Goal: Task Accomplishment & Management: Use online tool/utility

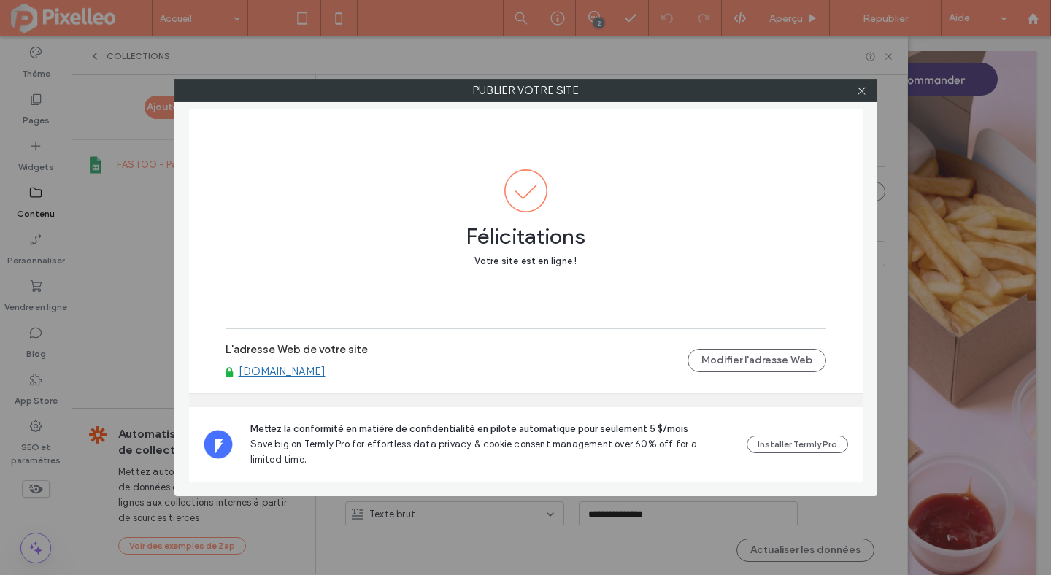
click at [267, 366] on link "[DOMAIN_NAME]" at bounding box center [282, 371] width 87 height 13
click at [869, 91] on div at bounding box center [862, 91] width 22 height 22
click at [860, 88] on icon at bounding box center [861, 90] width 11 height 11
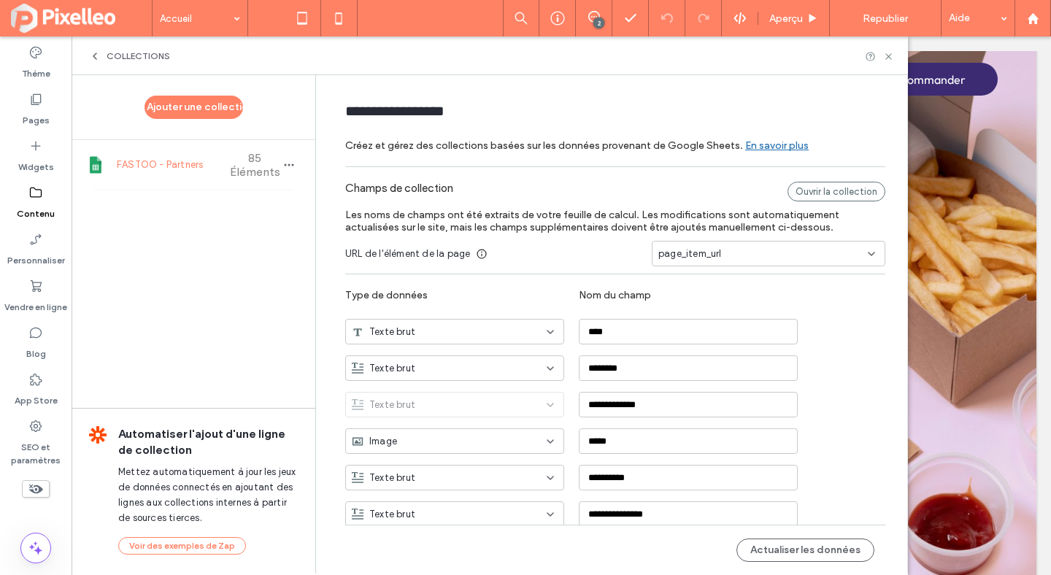
click at [26, 207] on label "Contenu" at bounding box center [36, 210] width 38 height 20
click at [118, 53] on span "COLLECTIONS" at bounding box center [138, 56] width 63 height 12
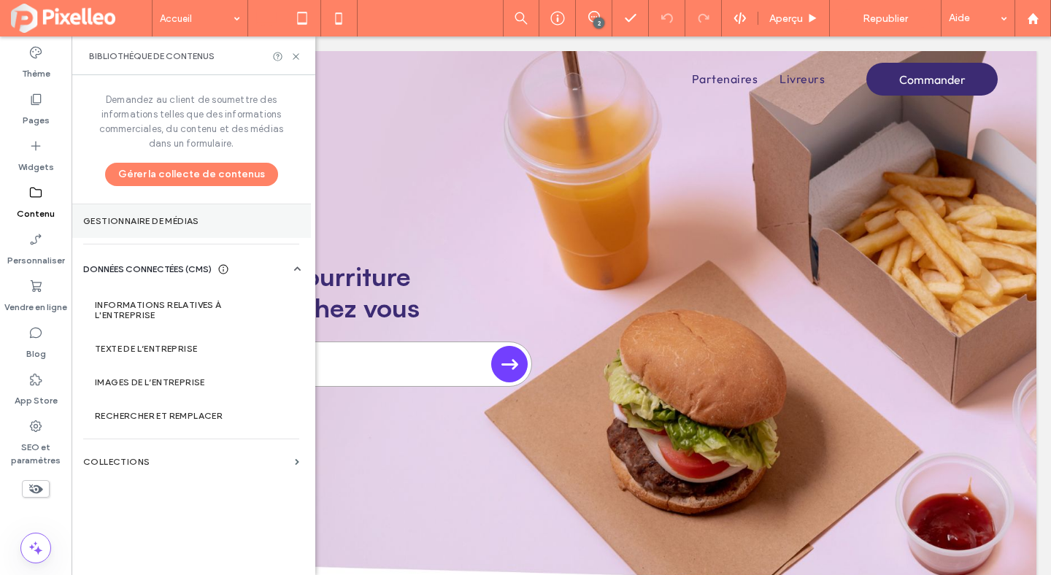
click at [142, 227] on section "Gestionnaire de médias" at bounding box center [191, 221] width 239 height 34
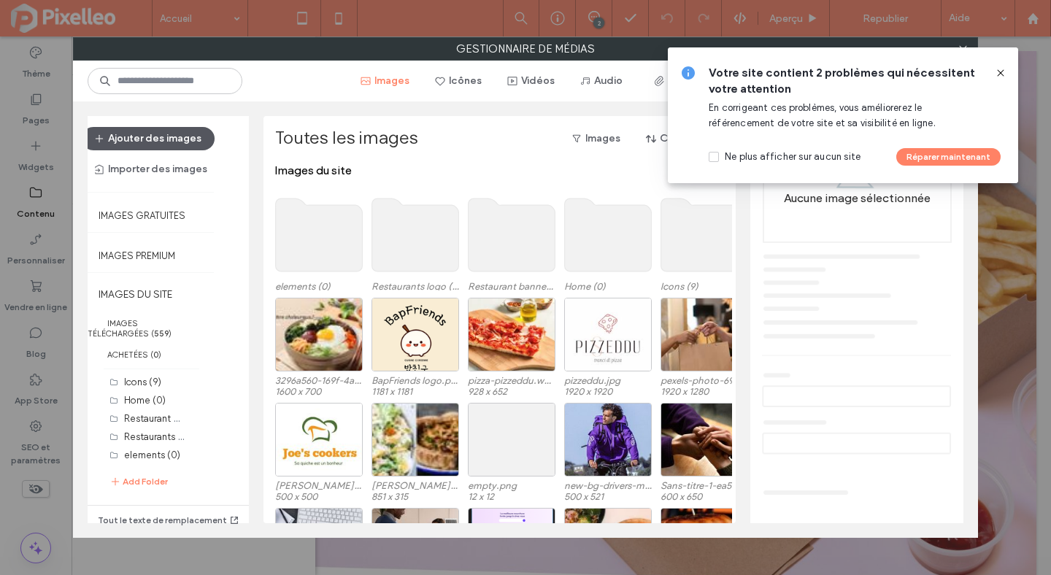
click at [169, 136] on button "Ajouter des images" at bounding box center [148, 138] width 133 height 23
click at [163, 140] on button "Ajouter des images" at bounding box center [148, 138] width 133 height 23
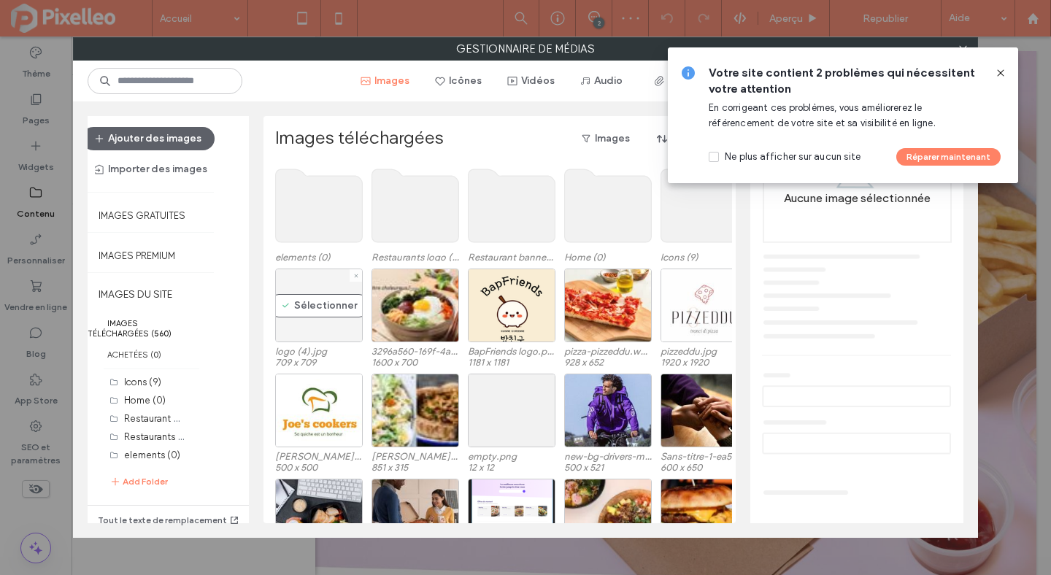
click at [317, 296] on div "Sélectionner" at bounding box center [319, 306] width 88 height 74
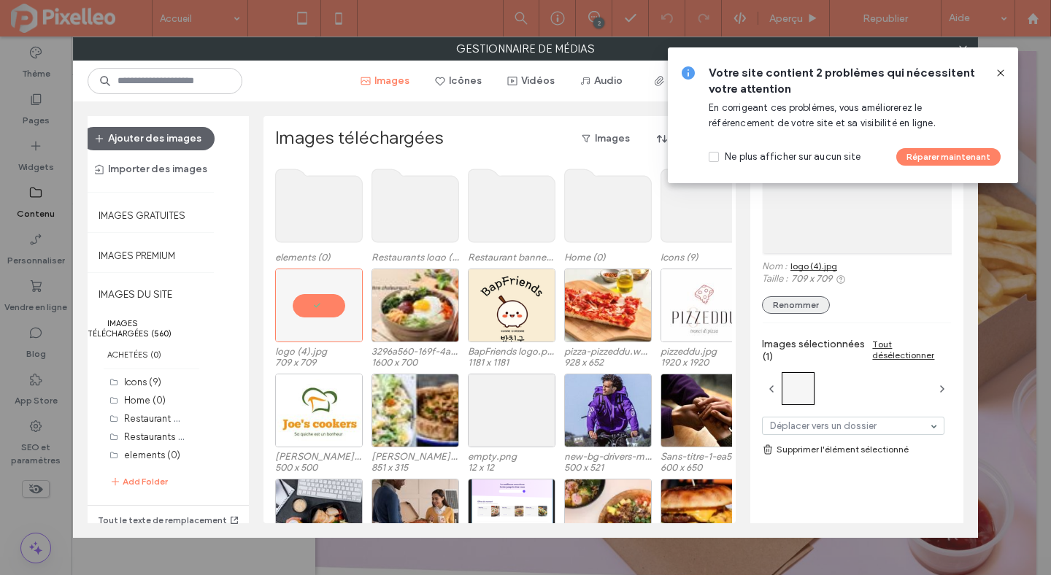
click at [792, 304] on button "Renommer" at bounding box center [796, 305] width 68 height 18
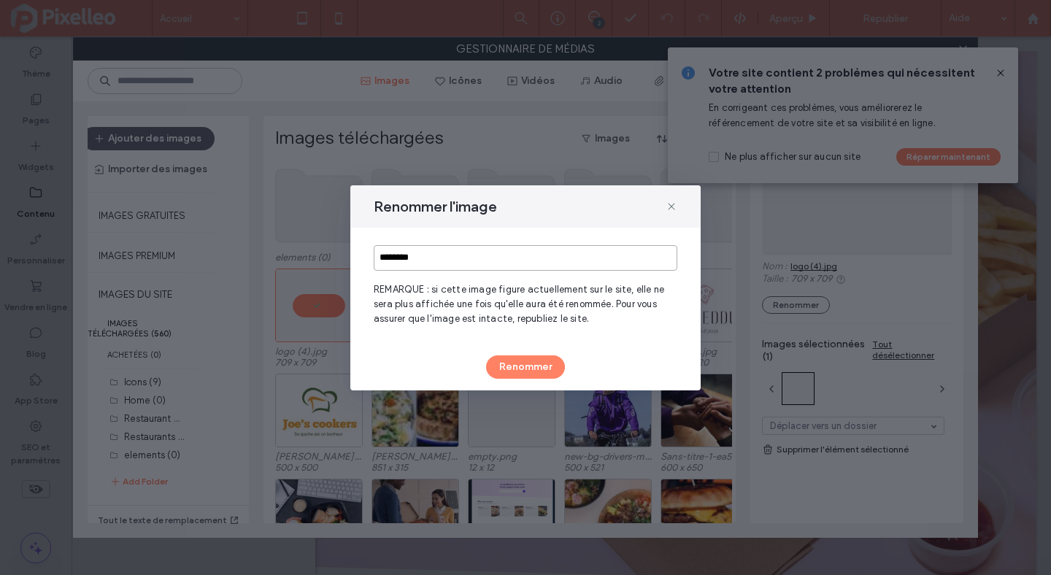
click at [482, 263] on input "********" at bounding box center [526, 258] width 304 height 26
type input "**********"
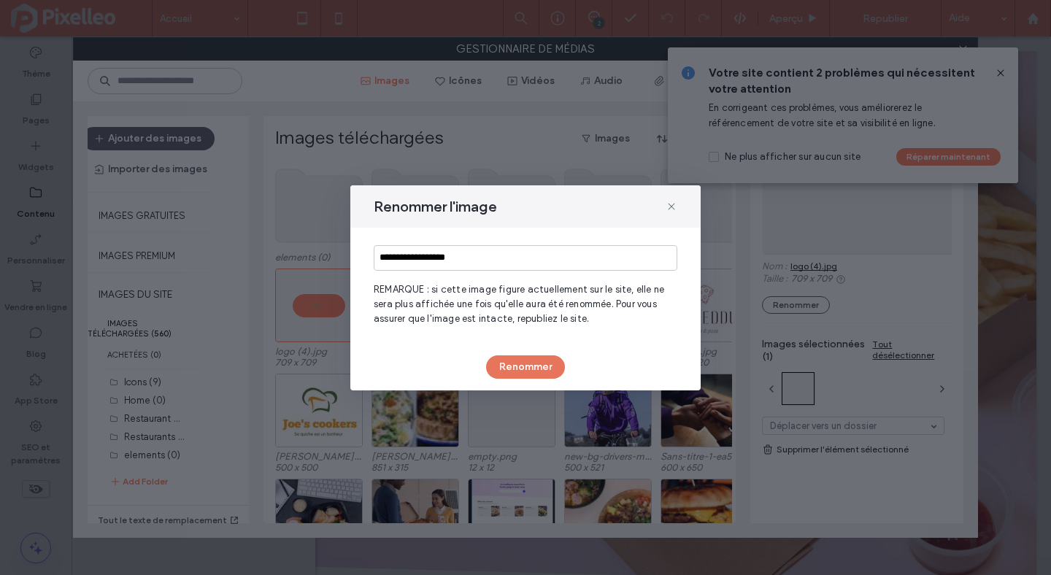
click at [517, 371] on button "Renommer" at bounding box center [525, 366] width 79 height 23
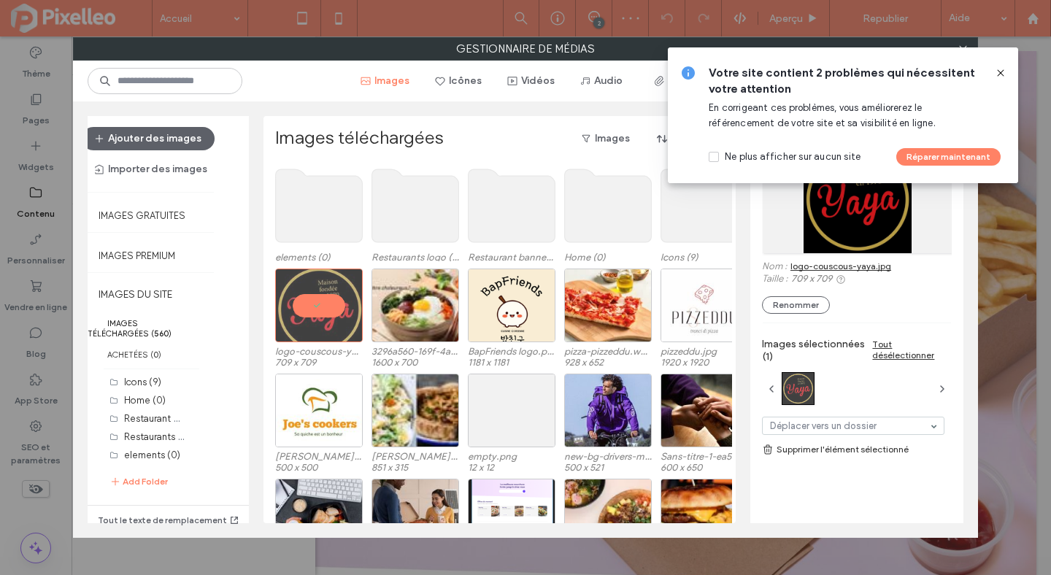
click at [998, 72] on icon at bounding box center [1001, 73] width 12 height 12
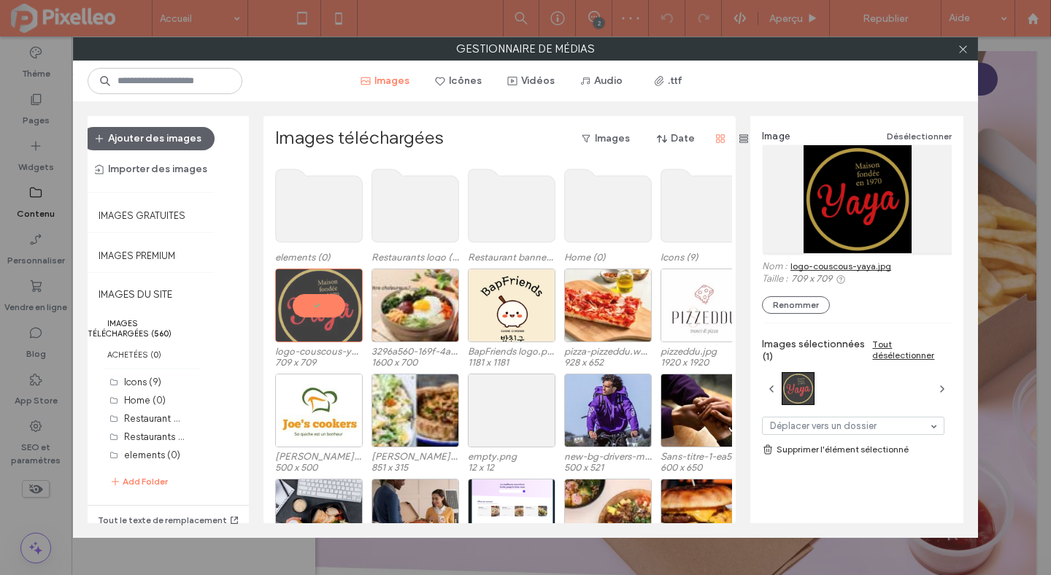
click at [866, 266] on link "logo-couscous-yaya.jpg" at bounding box center [840, 266] width 101 height 11
click at [960, 45] on icon at bounding box center [963, 49] width 11 height 11
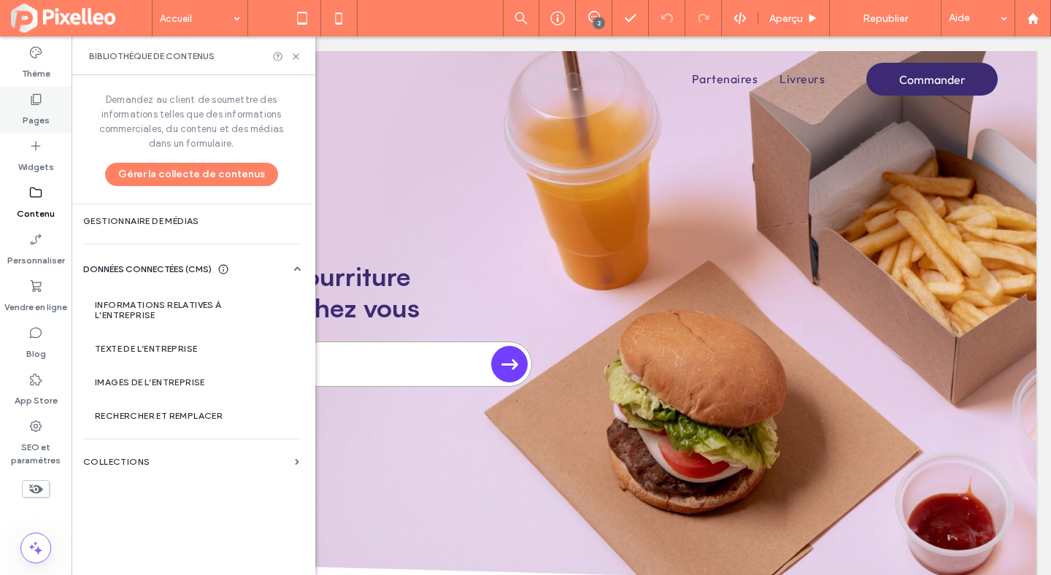
click at [50, 119] on div "Pages" at bounding box center [36, 109] width 72 height 47
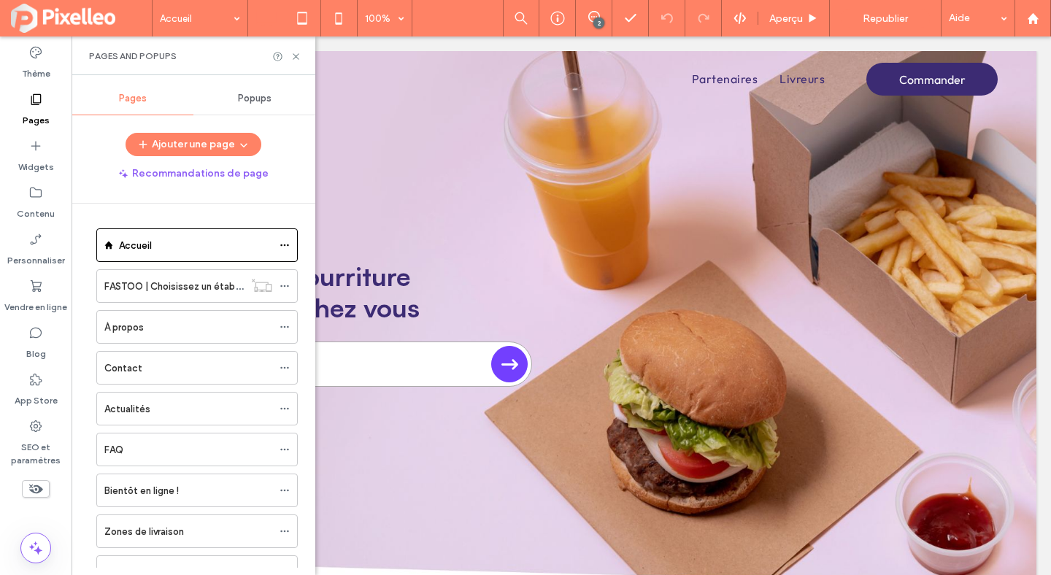
click at [241, 98] on span "Popups" at bounding box center [255, 99] width 34 height 12
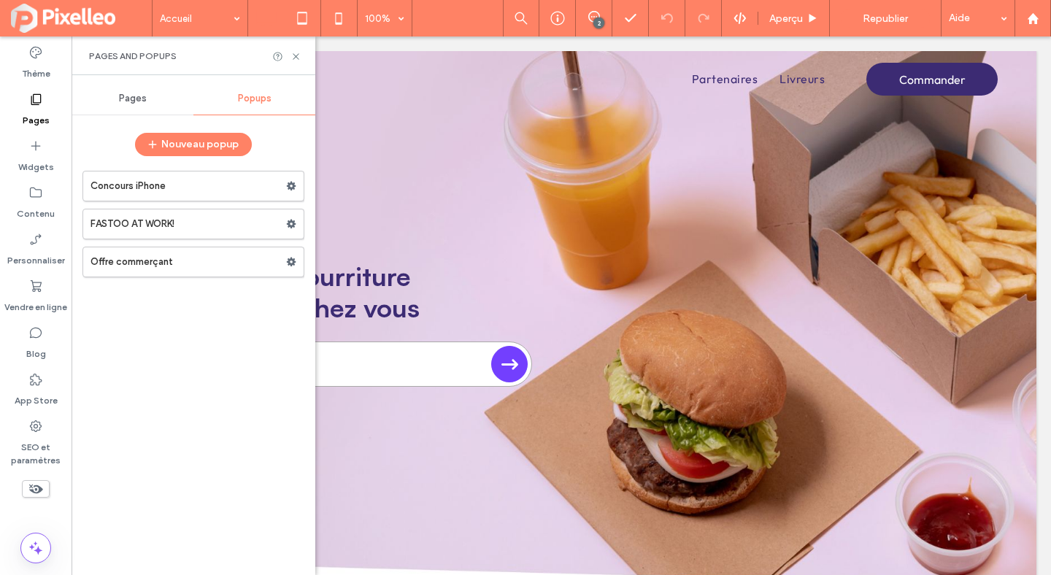
click at [141, 101] on span "Pages" at bounding box center [133, 99] width 28 height 12
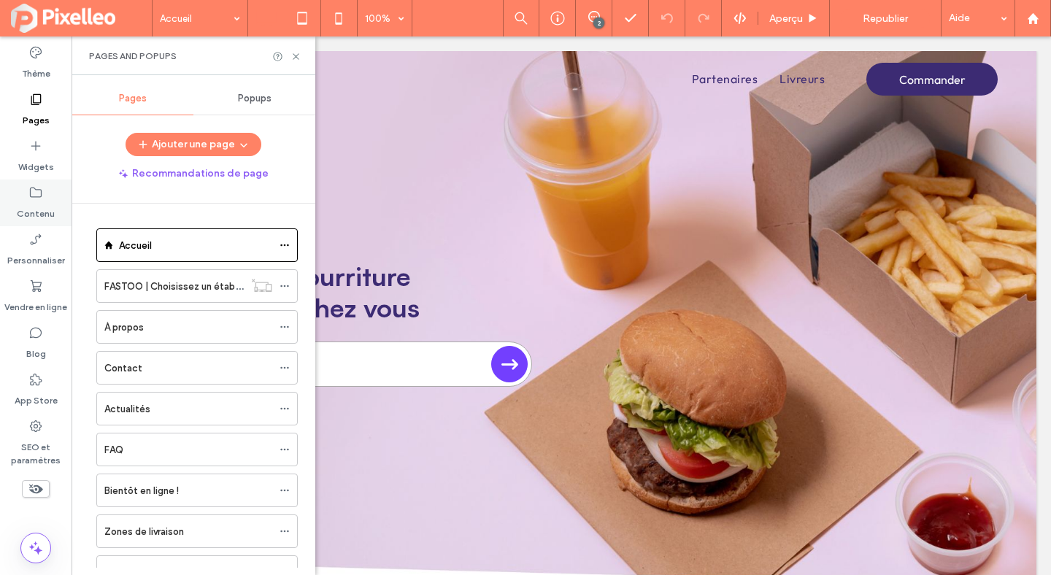
click at [51, 201] on label "Contenu" at bounding box center [36, 210] width 38 height 20
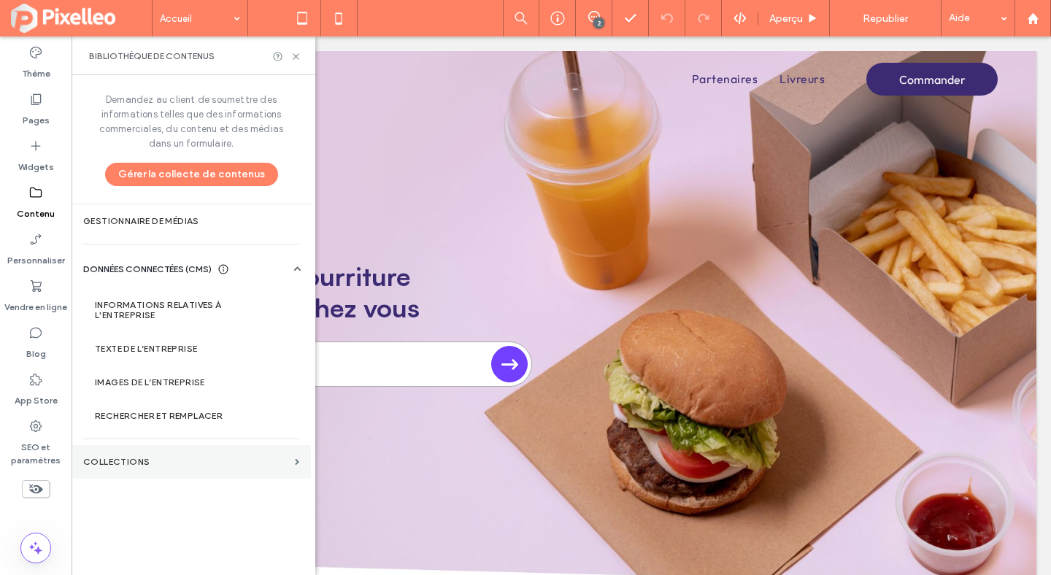
click at [192, 463] on label "COLLECTIONS" at bounding box center [186, 462] width 206 height 10
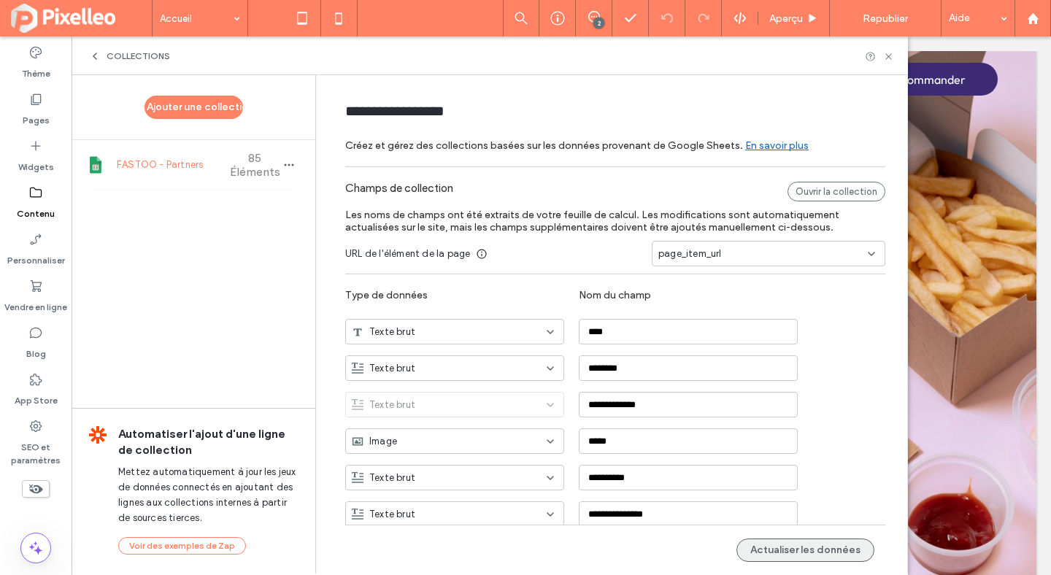
click at [760, 547] on button "Actualiser les données" at bounding box center [805, 550] width 138 height 23
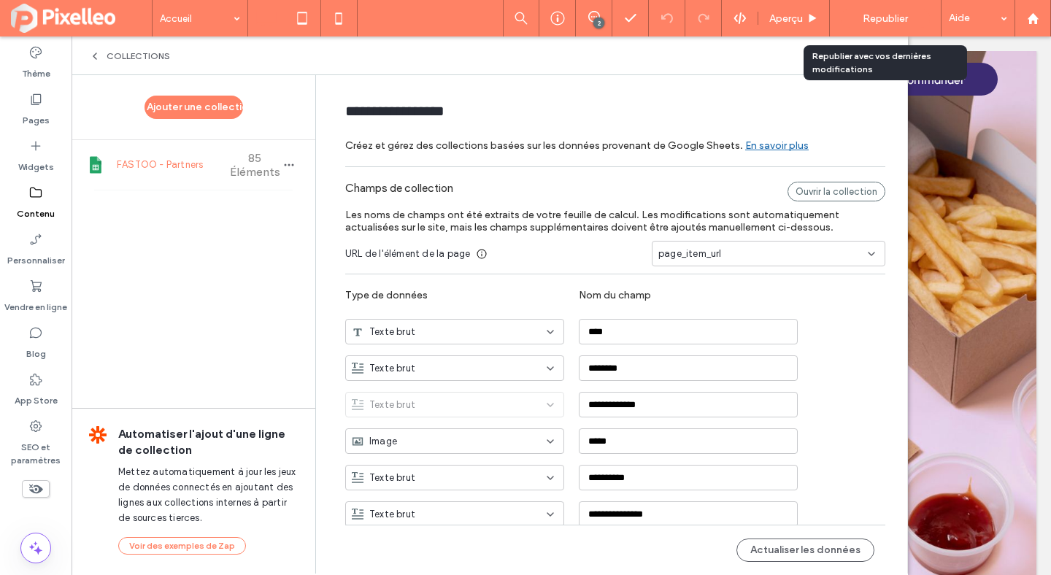
click at [883, 15] on span "Republier" at bounding box center [885, 18] width 45 height 12
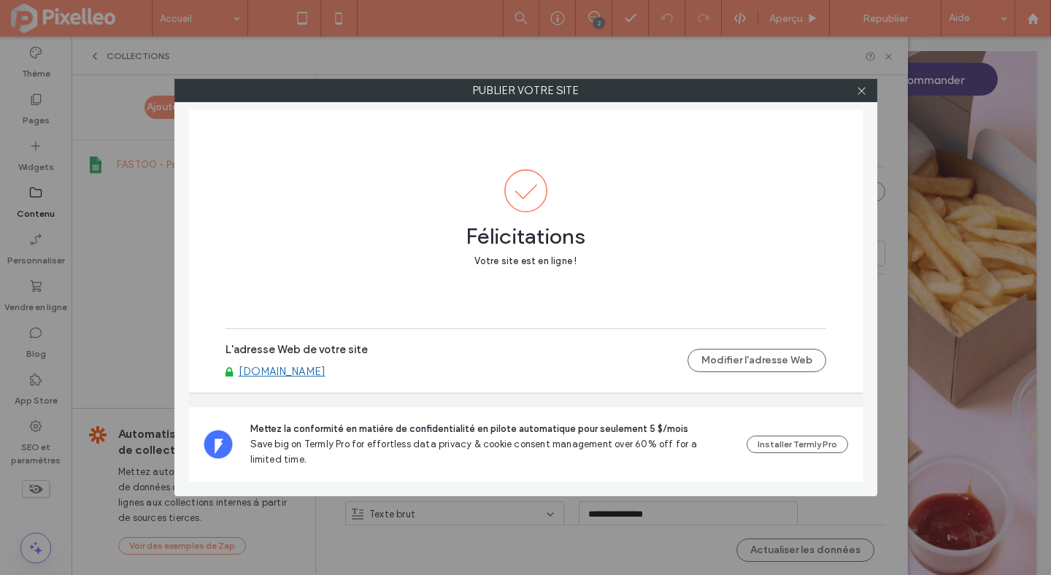
click at [291, 369] on link "[DOMAIN_NAME]" at bounding box center [282, 371] width 87 height 13
click at [858, 90] on icon at bounding box center [861, 90] width 11 height 11
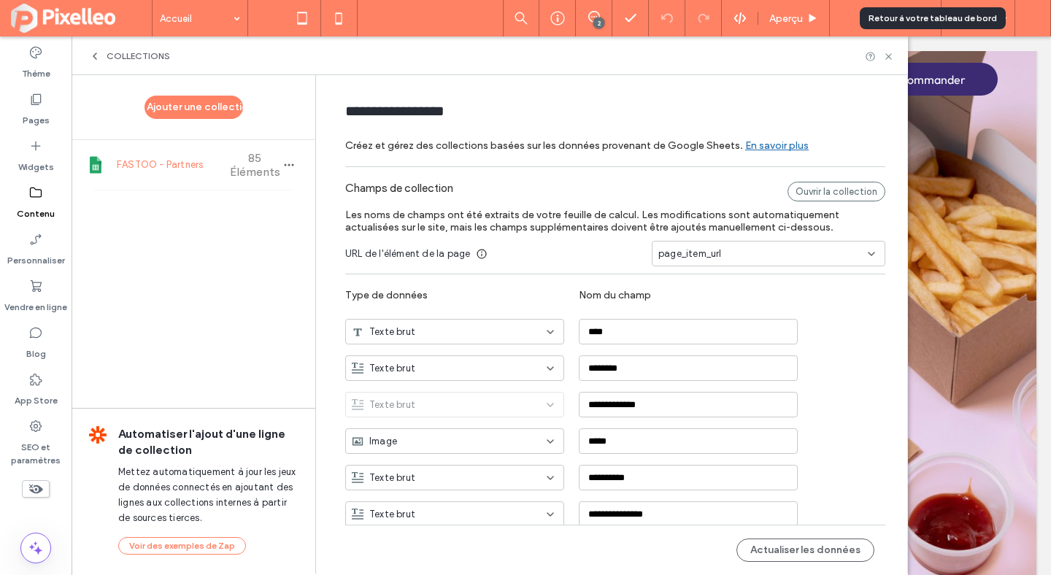
click at [1036, 19] on use at bounding box center [1032, 17] width 11 height 11
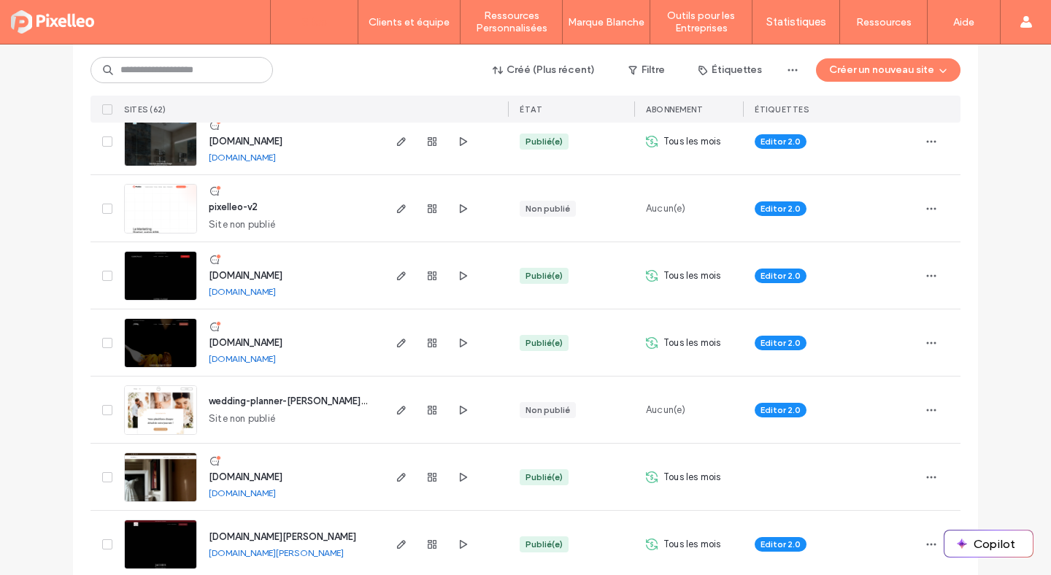
scroll to position [1579, 0]
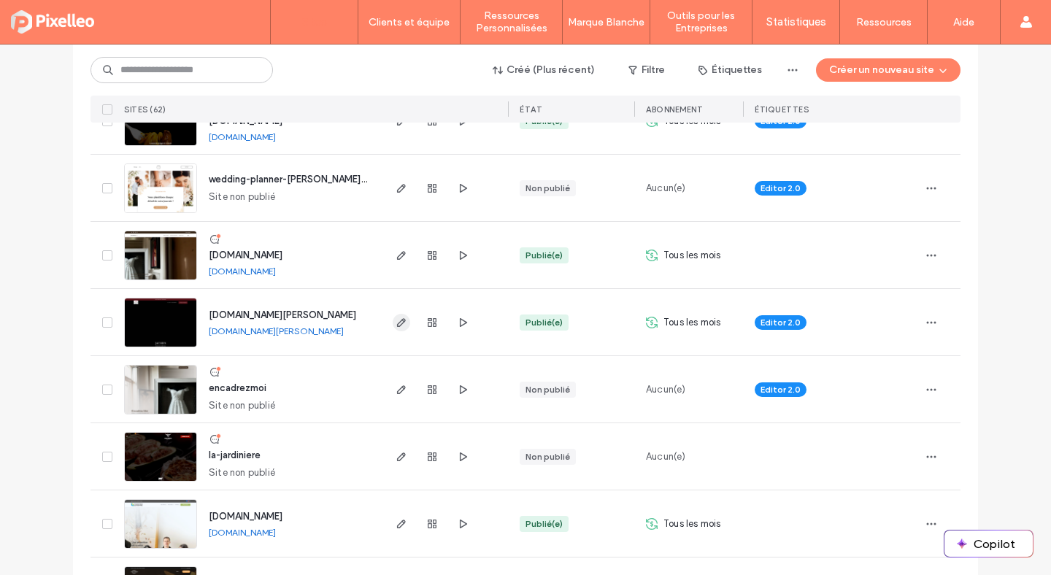
click at [396, 320] on icon "button" at bounding box center [402, 323] width 12 height 12
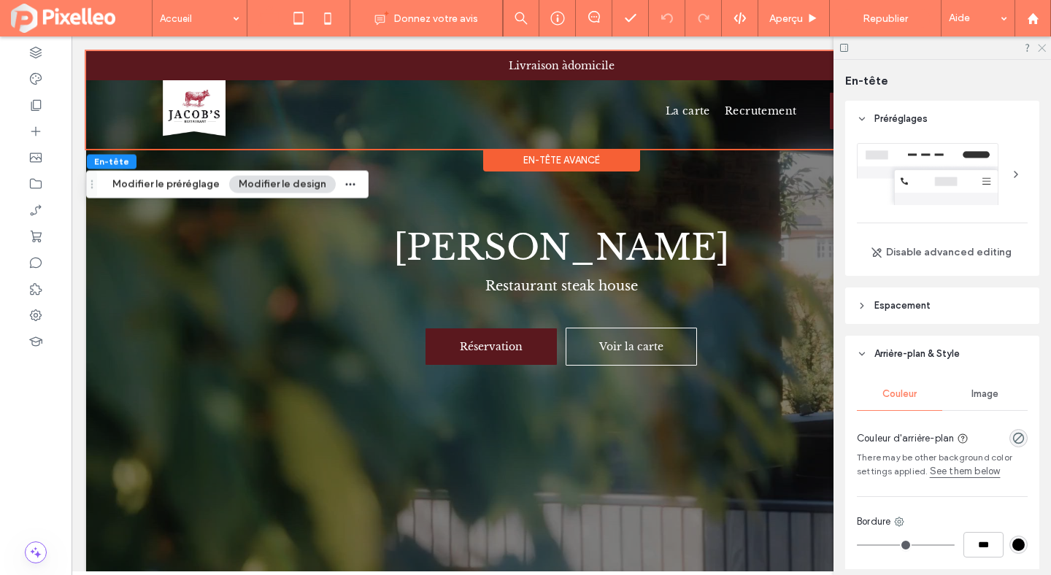
click at [1039, 45] on icon at bounding box center [1040, 46] width 9 height 9
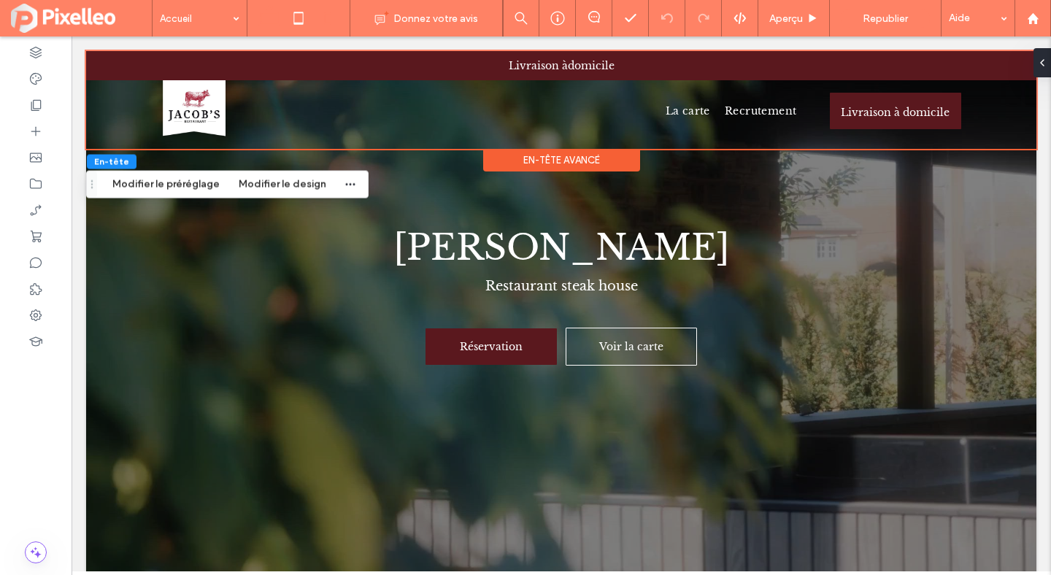
click at [326, 20] on icon at bounding box center [327, 18] width 29 height 29
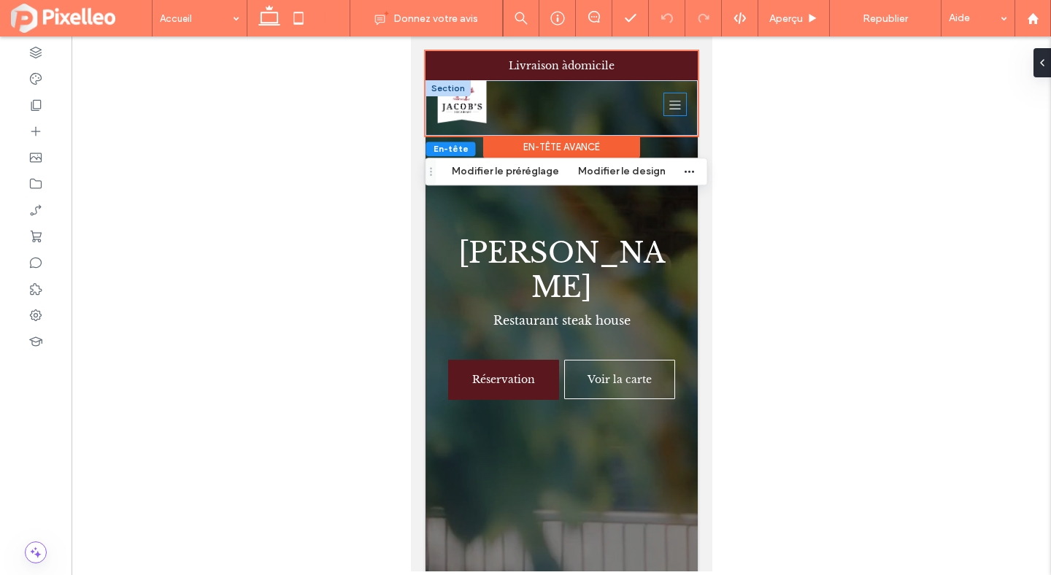
click at [677, 107] on icon at bounding box center [674, 104] width 22 height 22
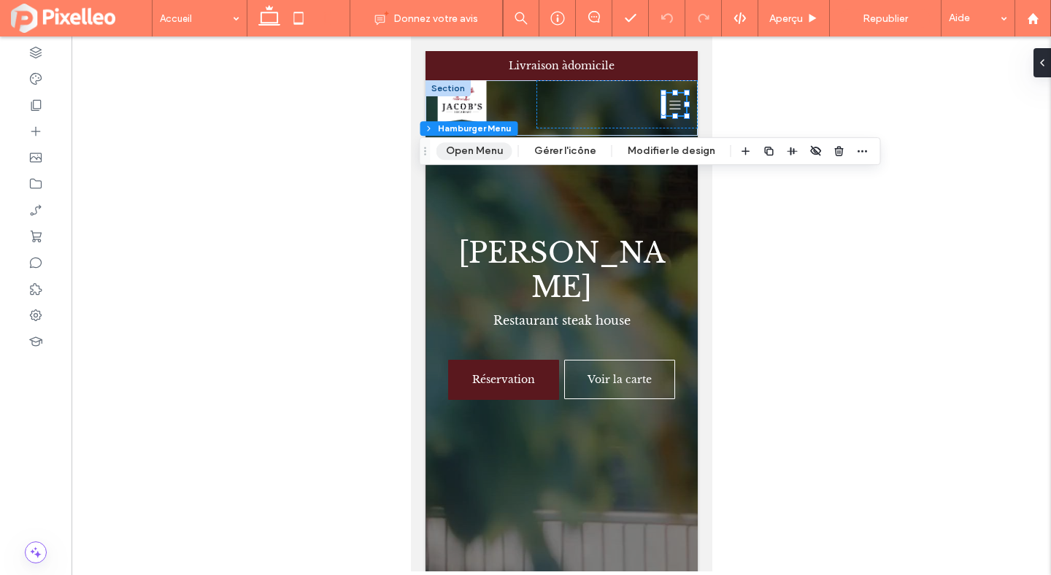
click at [491, 154] on button "Open Menu" at bounding box center [474, 151] width 76 height 18
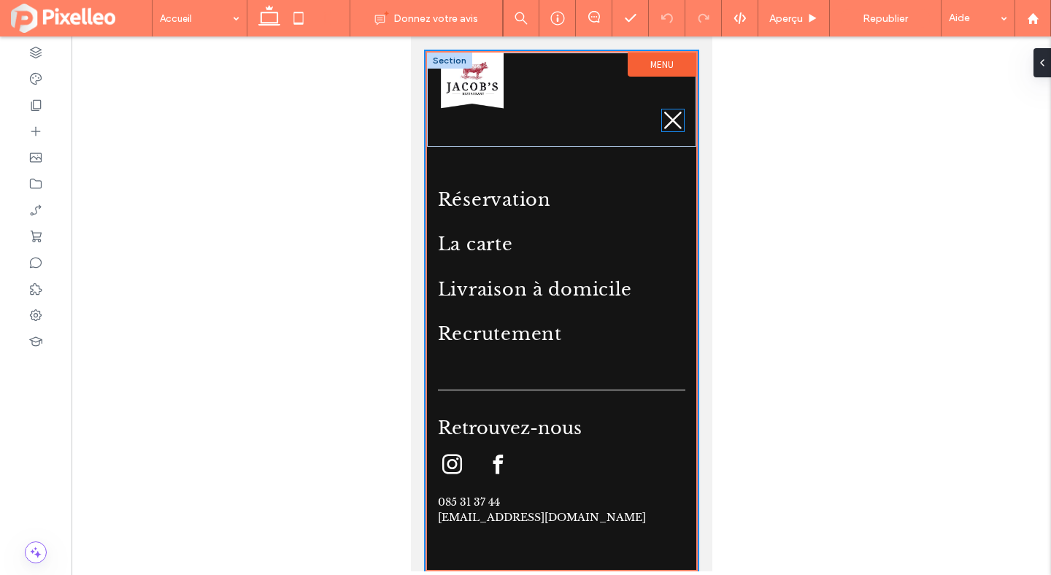
click at [671, 117] on icon at bounding box center [672, 120] width 22 height 22
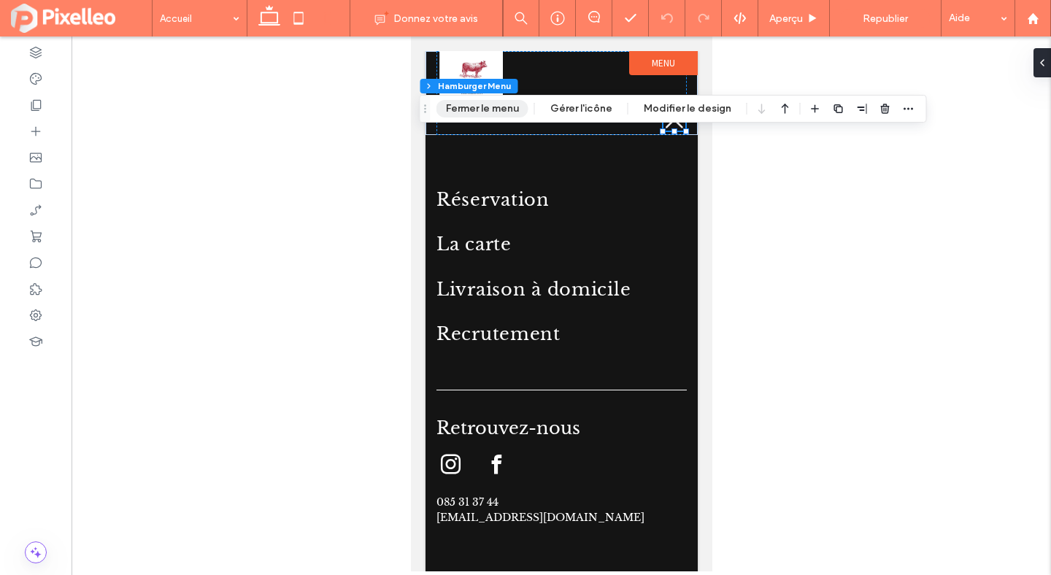
click at [492, 111] on button "Fermer le menu" at bounding box center [482, 109] width 92 height 18
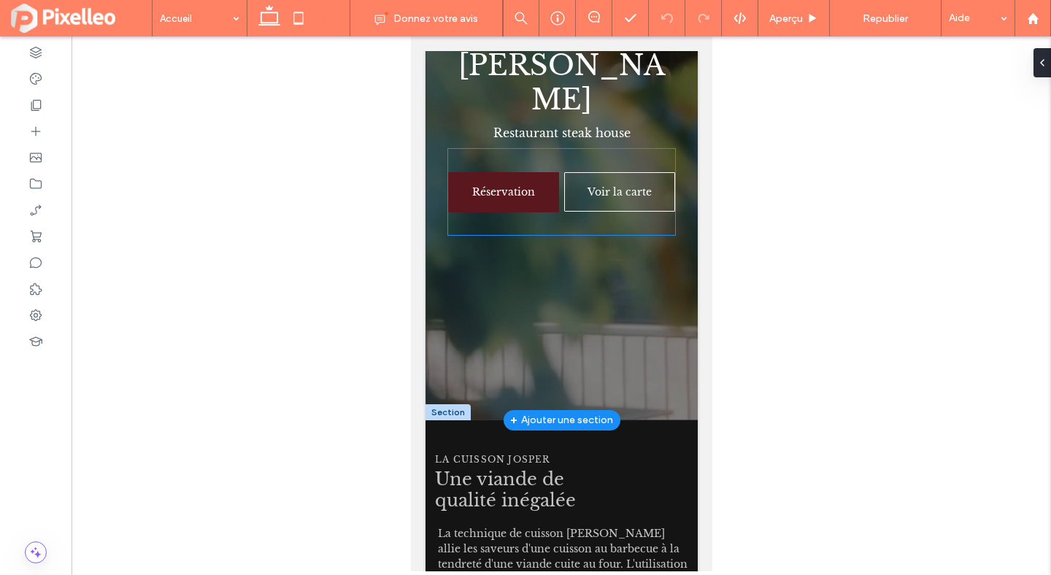
scroll to position [118, 0]
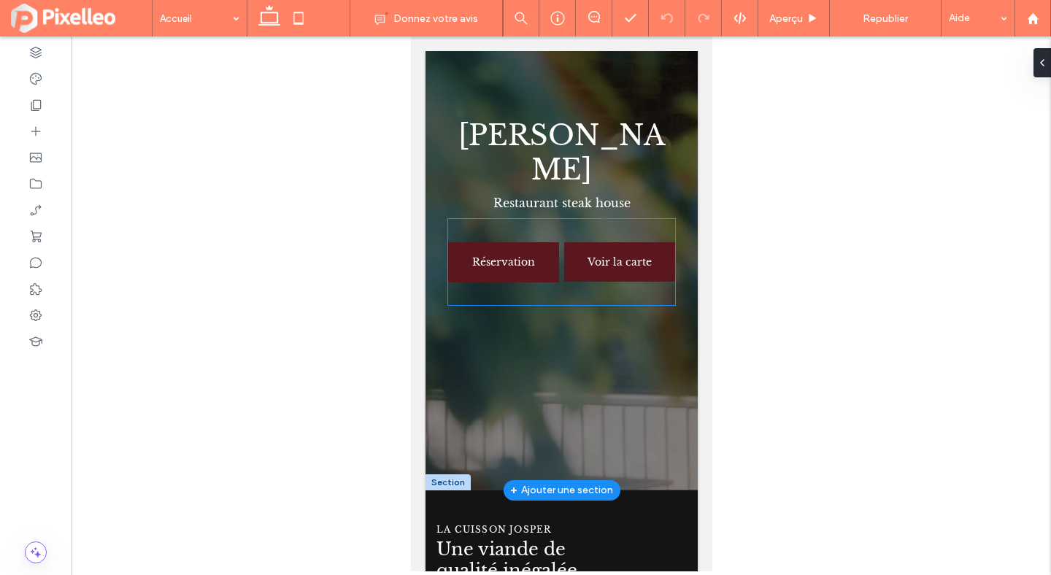
click at [612, 255] on span "Voir la carte" at bounding box center [619, 261] width 64 height 13
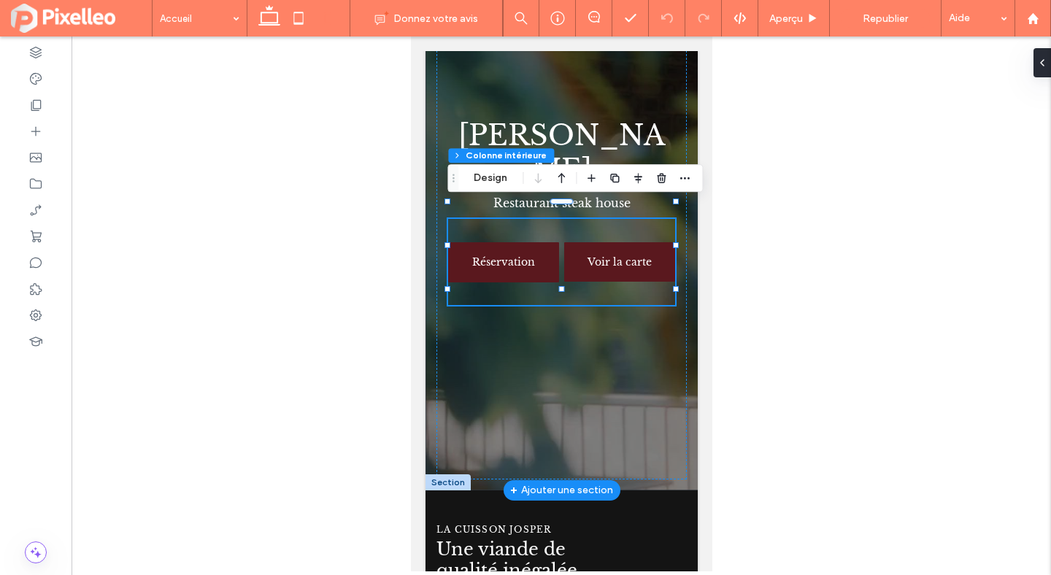
click at [612, 255] on span "Voir la carte" at bounding box center [619, 261] width 64 height 13
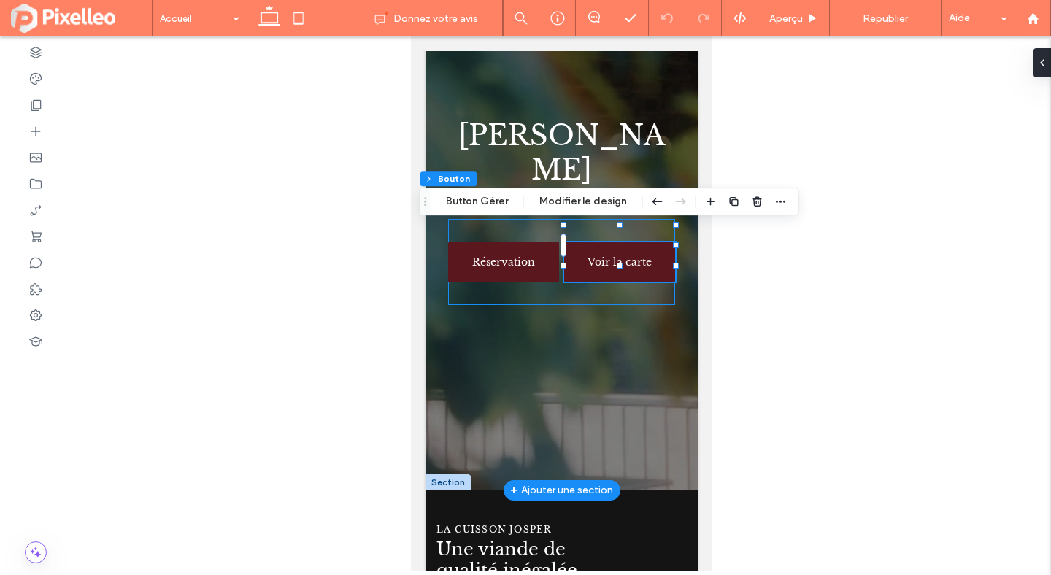
click at [612, 255] on span "Voir la carte" at bounding box center [619, 261] width 64 height 13
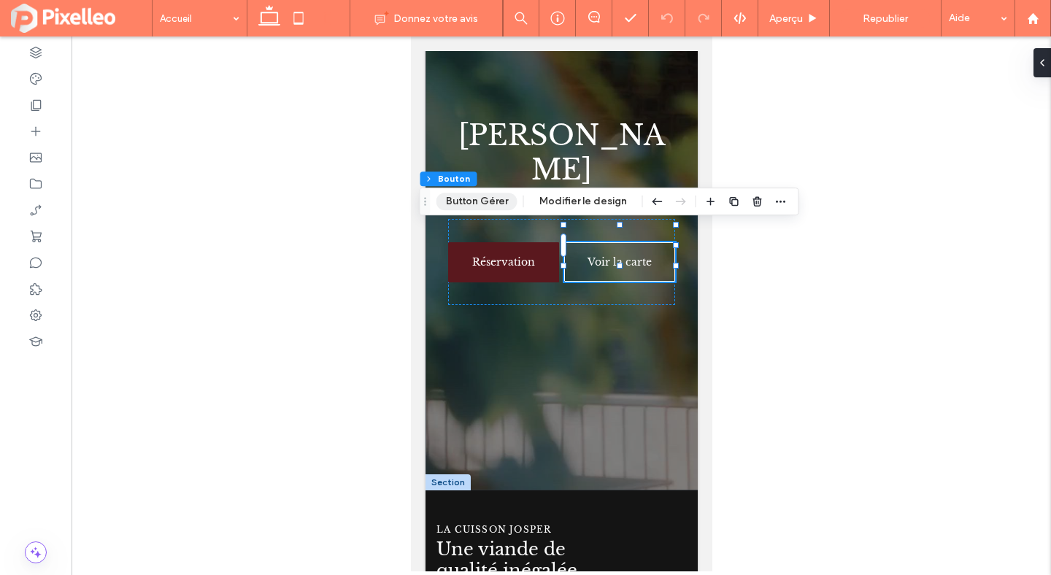
click at [499, 205] on button "Button Gérer" at bounding box center [476, 202] width 81 height 18
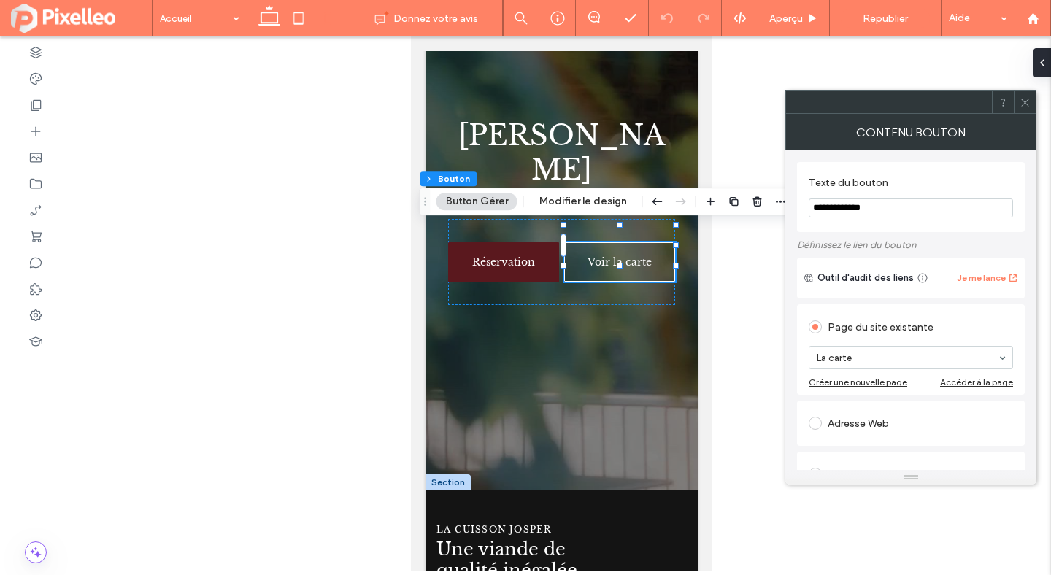
click at [876, 212] on input "**********" at bounding box center [911, 208] width 204 height 19
type input "**********"
click at [651, 279] on div "Réservation Livraison à domicile" at bounding box center [560, 262] width 227 height 86
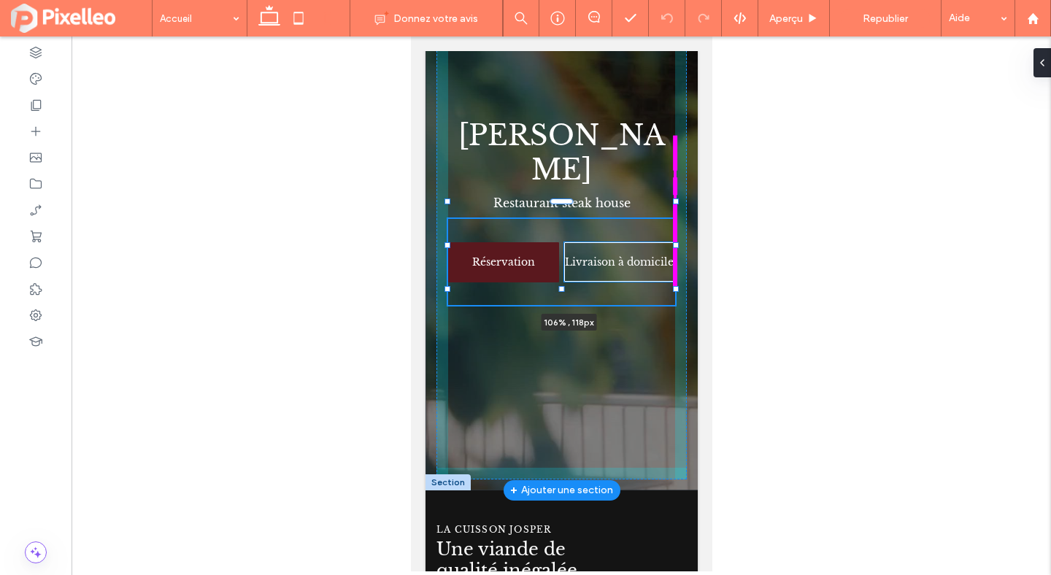
drag, startPoint x: 674, startPoint y: 246, endPoint x: 685, endPoint y: 244, distance: 10.3
click at [685, 244] on div "JACOB'S Restaurant steak house Réservation Livraison à domicile 106% , 118px × …" at bounding box center [561, 212] width 272 height 557
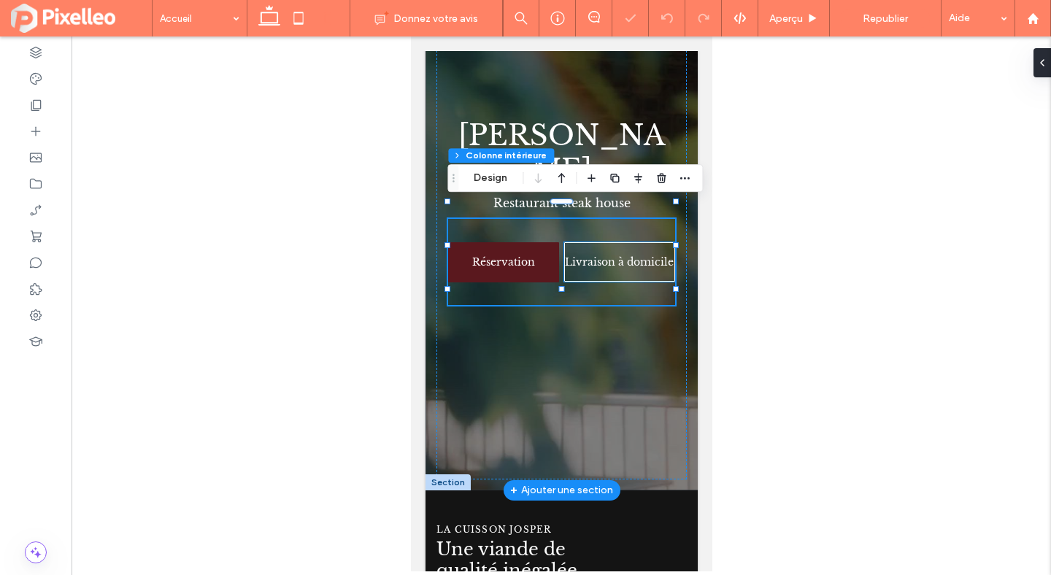
click at [682, 240] on div "JACOB'S Restaurant steak house Réservation Livraison à domicile 106% , 118px × …" at bounding box center [561, 212] width 250 height 535
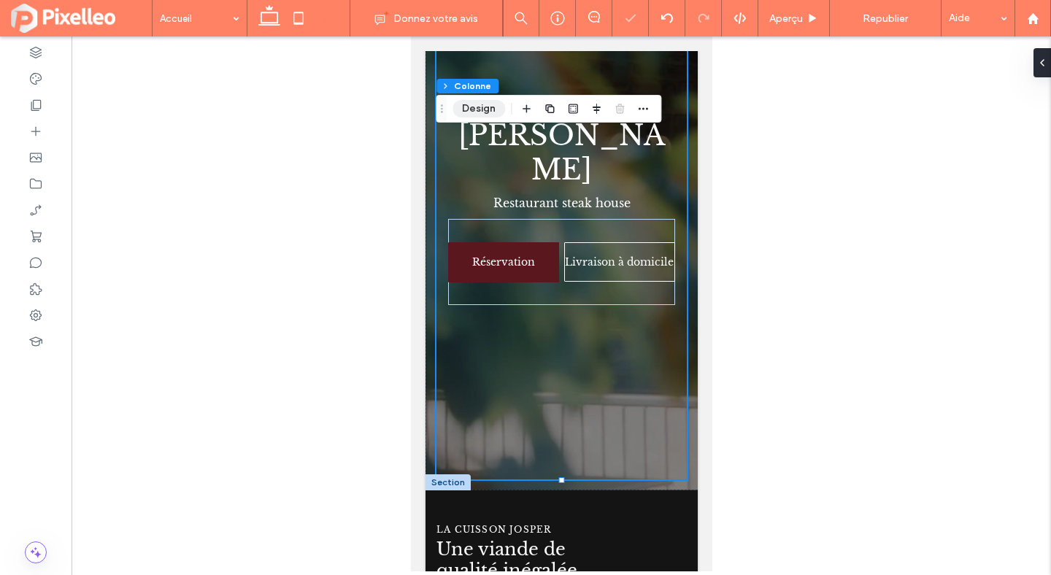
click at [466, 105] on button "Design" at bounding box center [478, 109] width 53 height 18
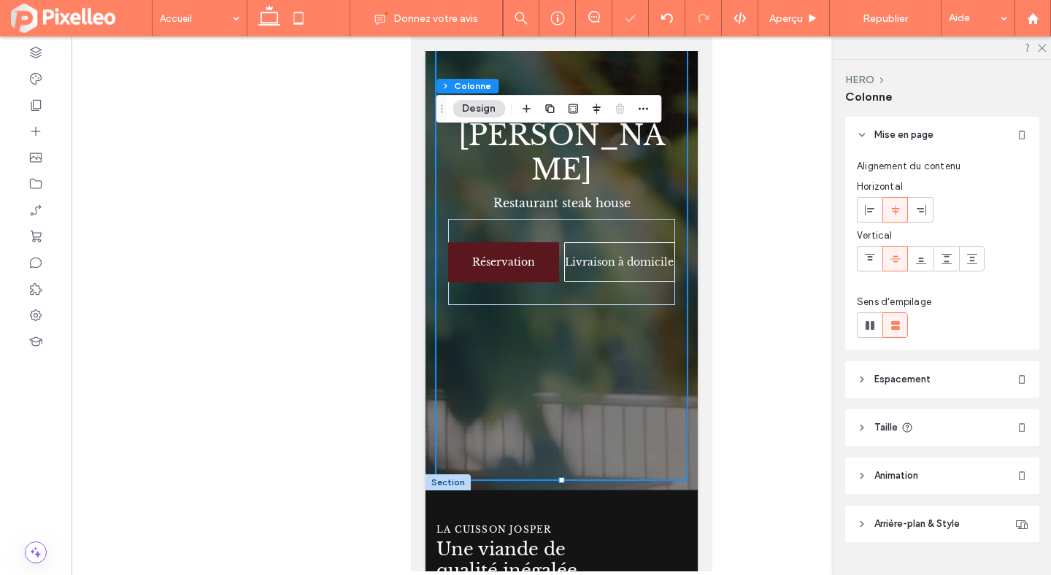
scroll to position [5, 0]
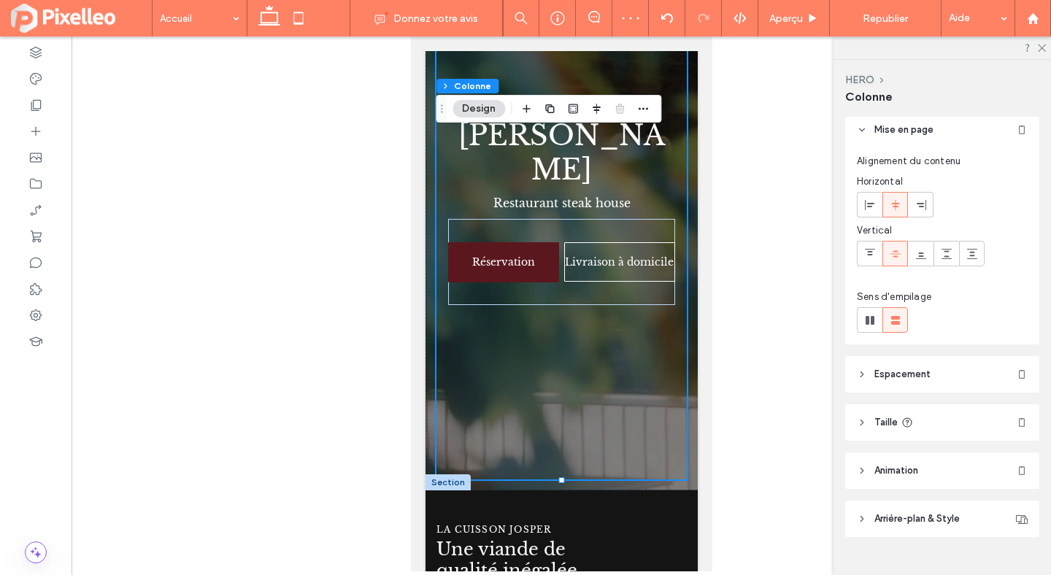
click at [914, 388] on header "Espacement" at bounding box center [942, 374] width 194 height 36
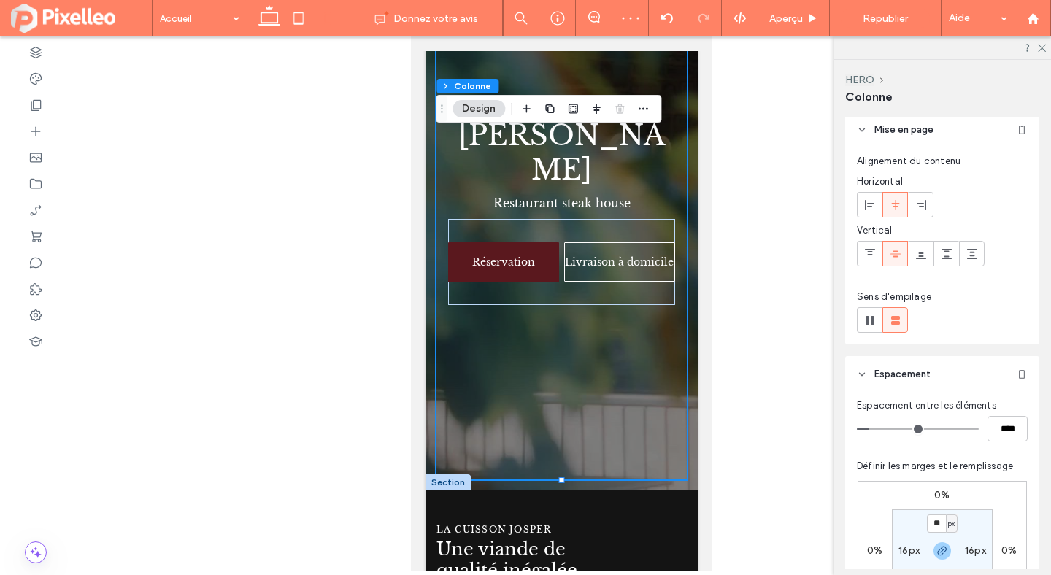
scroll to position [60, 0]
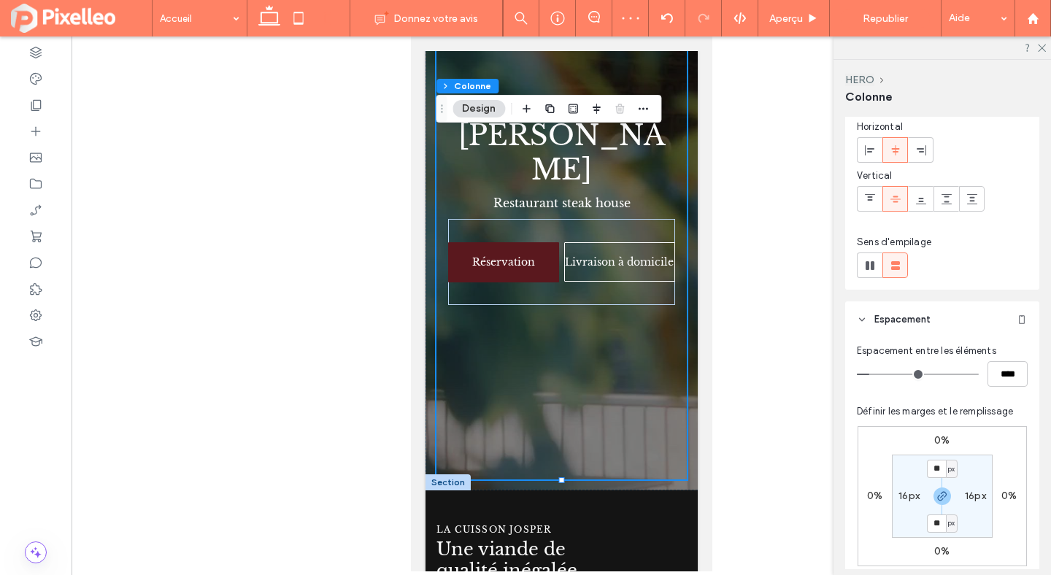
click at [906, 487] on section "** px 16px ** px 16px" at bounding box center [942, 496] width 101 height 83
click at [904, 493] on label "16px" at bounding box center [908, 496] width 21 height 12
type input "*"
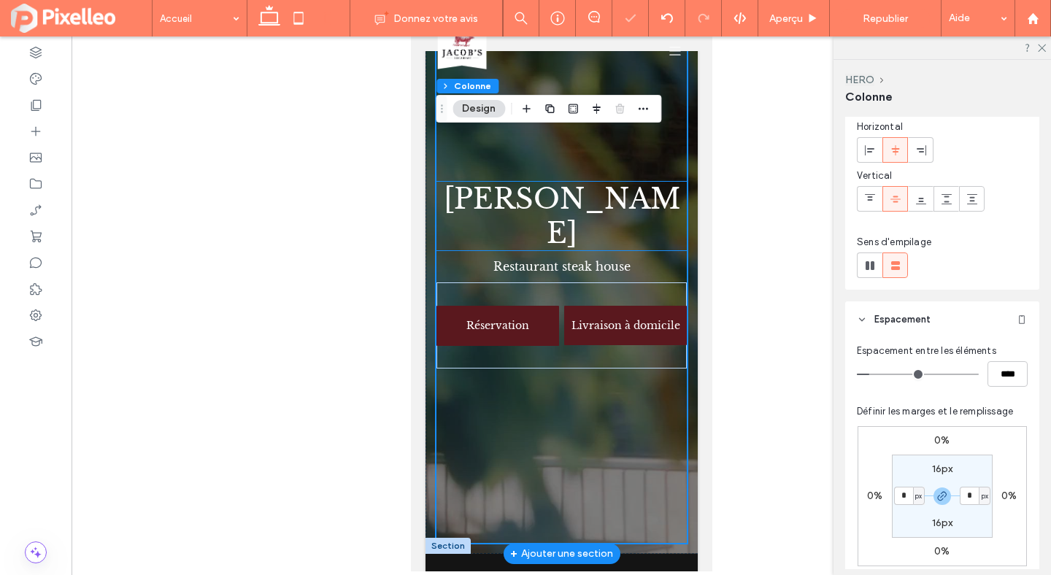
scroll to position [0, 0]
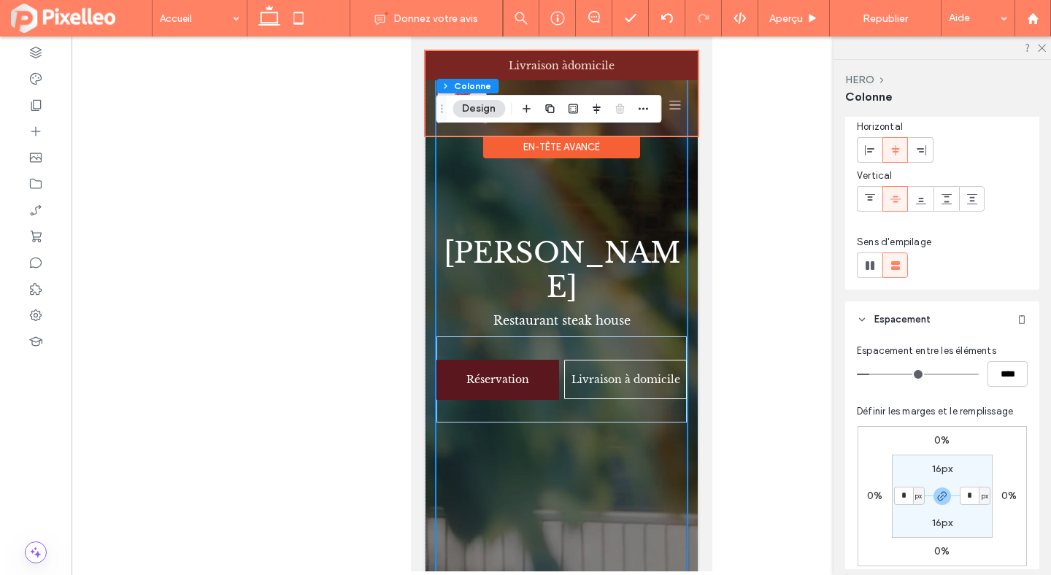
click at [574, 63] on div at bounding box center [561, 93] width 272 height 85
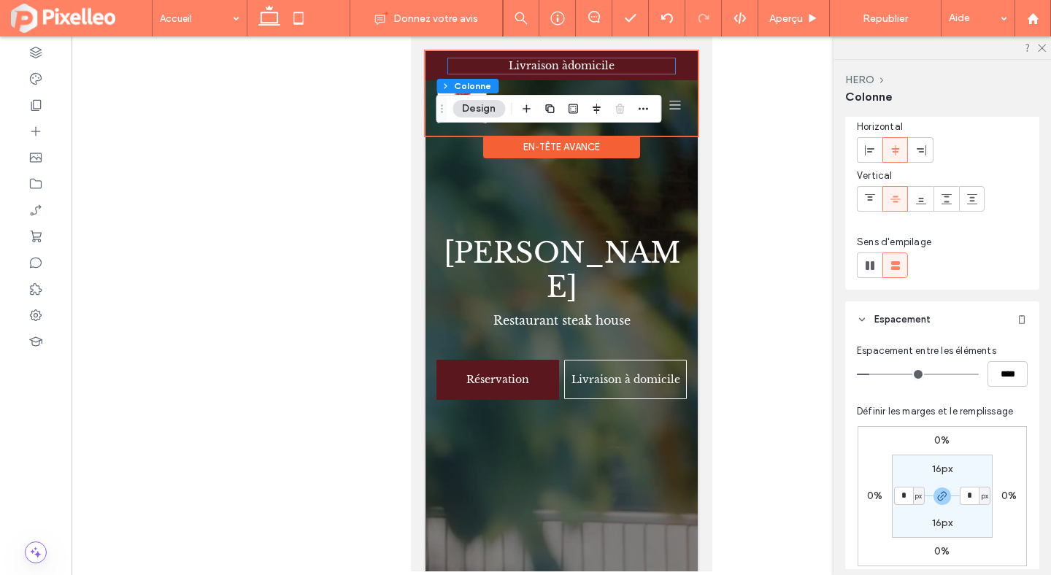
click at [574, 63] on link "Livraison à ﻿ domicile" at bounding box center [561, 65] width 106 height 13
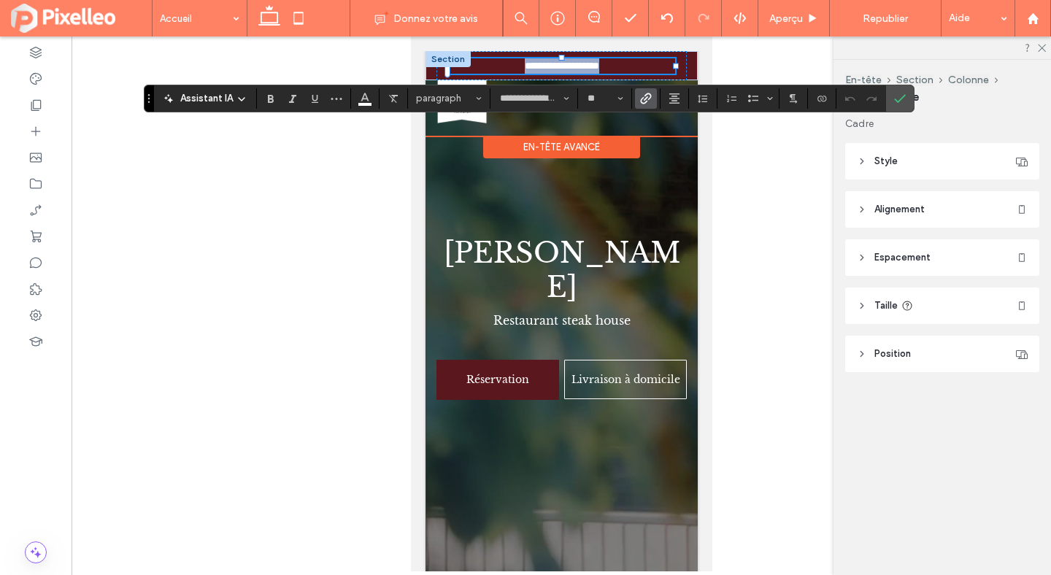
click at [574, 63] on link "**********" at bounding box center [561, 66] width 74 height 10
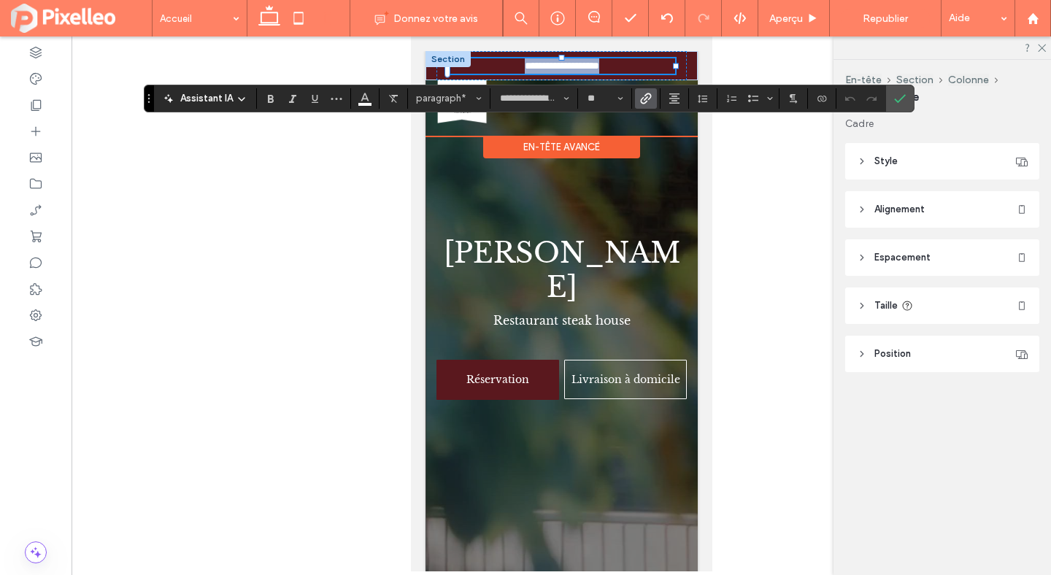
click at [574, 63] on link "**********" at bounding box center [561, 66] width 74 height 10
click at [591, 63] on p "**********" at bounding box center [560, 65] width 227 height 15
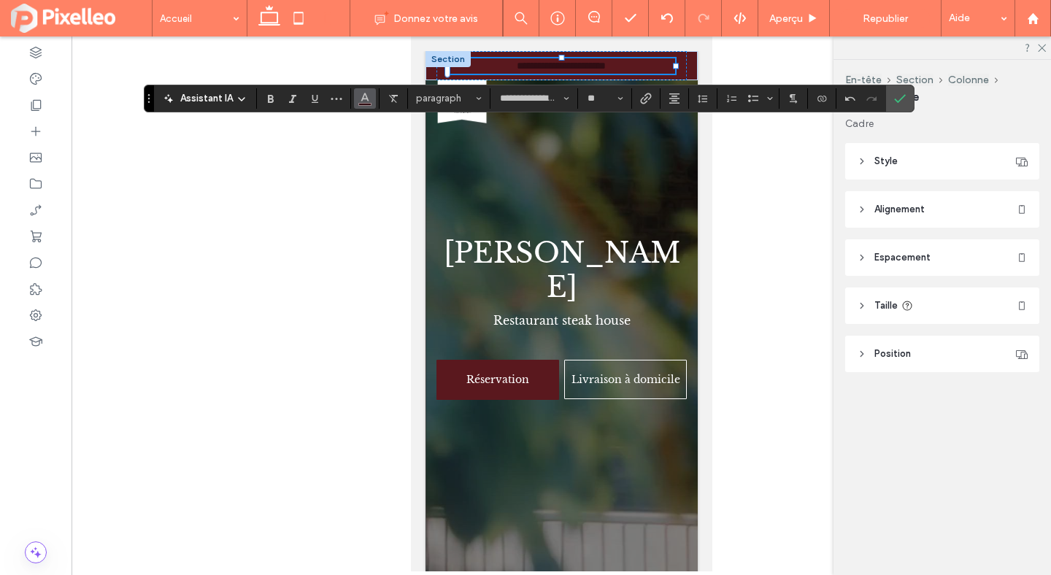
click at [361, 101] on icon "Couleur" at bounding box center [365, 97] width 12 height 12
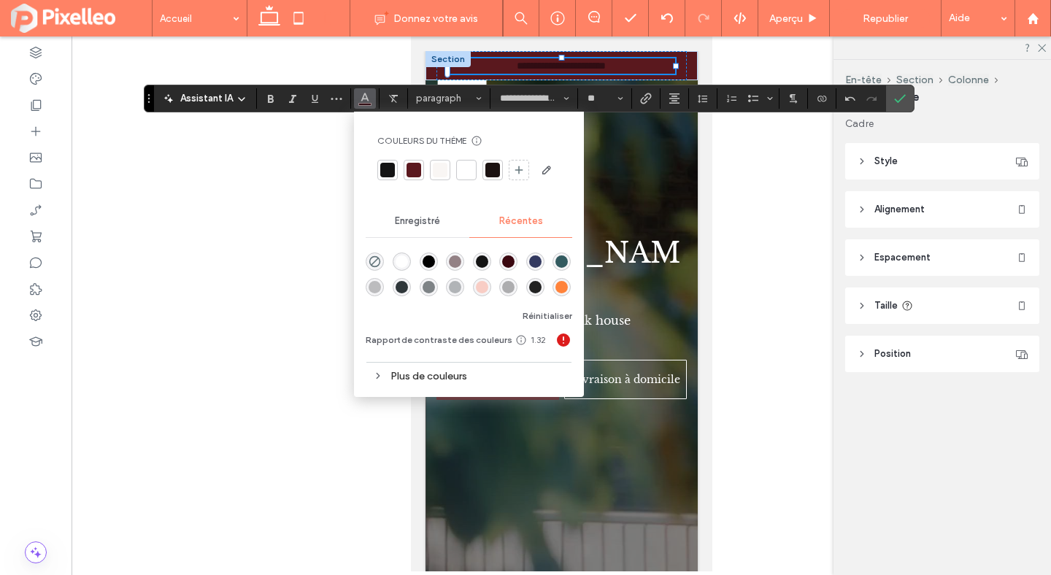
click at [406, 261] on div "rgba(255, 255, 255, 1)" at bounding box center [402, 261] width 12 height 12
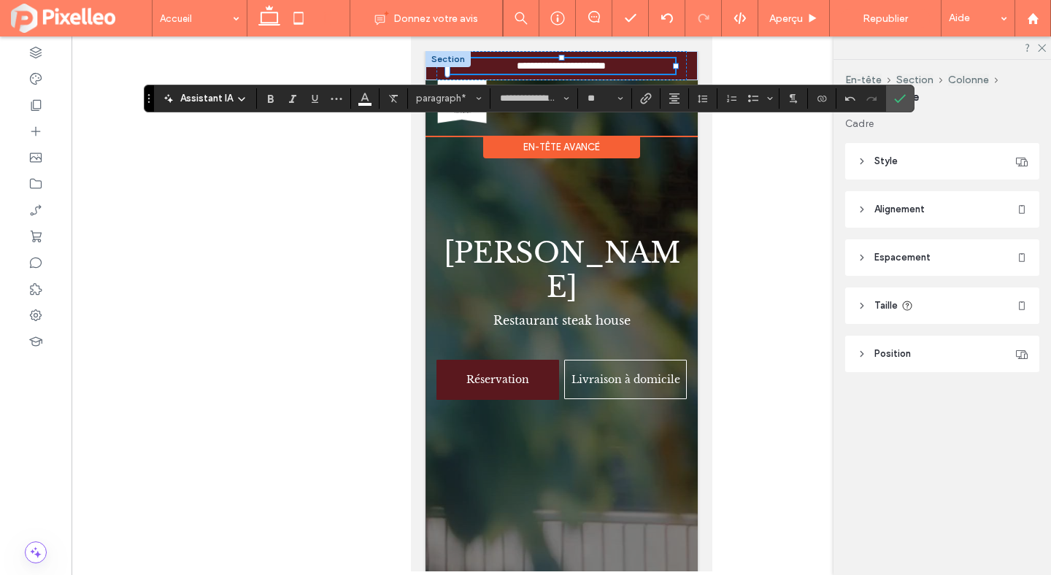
click at [538, 66] on span "**********" at bounding box center [560, 66] width 89 height 10
click at [539, 66] on span "**********" at bounding box center [560, 66] width 89 height 10
drag, startPoint x: 539, startPoint y: 65, endPoint x: 488, endPoint y: 63, distance: 51.1
click at [516, 63] on span "**********" at bounding box center [560, 66] width 89 height 10
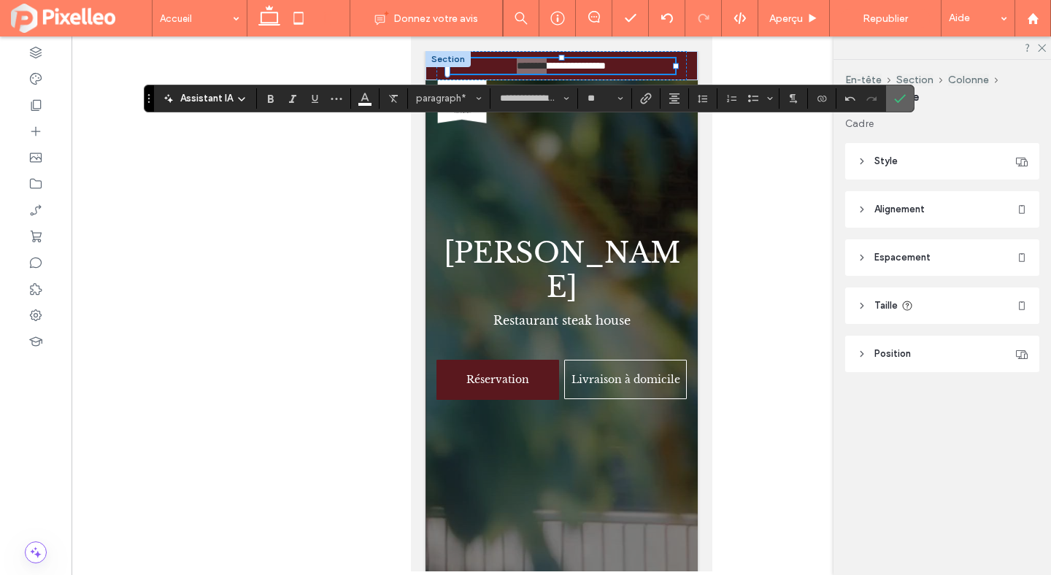
click at [905, 100] on label "Confirmer" at bounding box center [900, 98] width 22 height 26
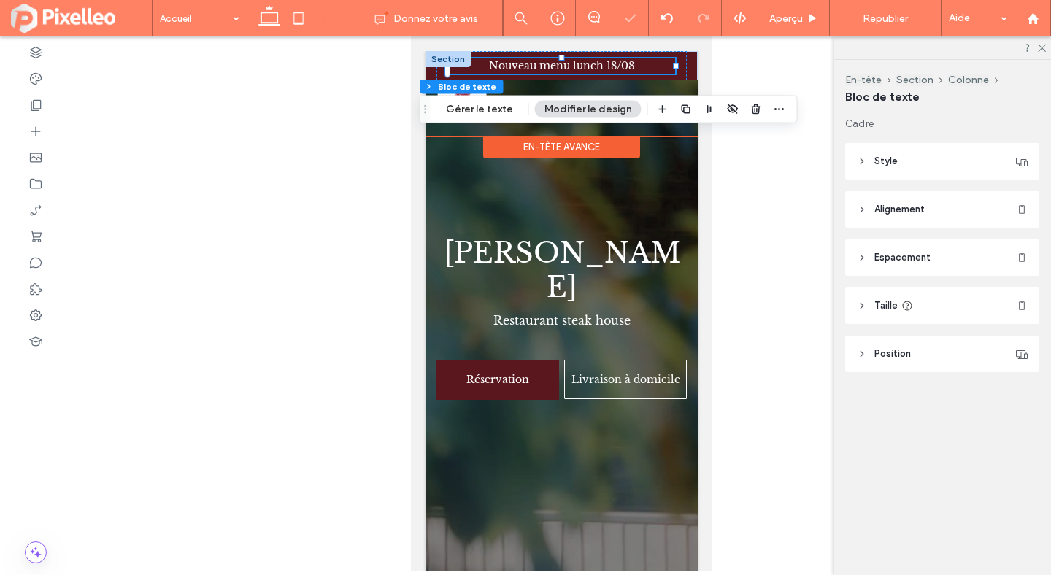
click at [593, 63] on span "Nouveau menu lunch 18/08" at bounding box center [560, 65] width 145 height 13
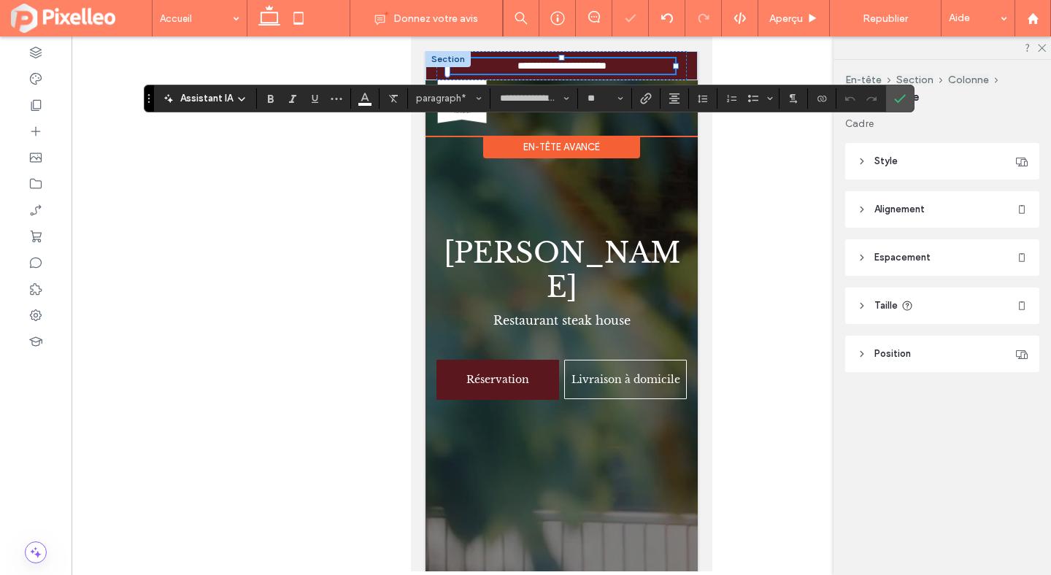
click at [583, 67] on span "**********" at bounding box center [561, 66] width 89 height 10
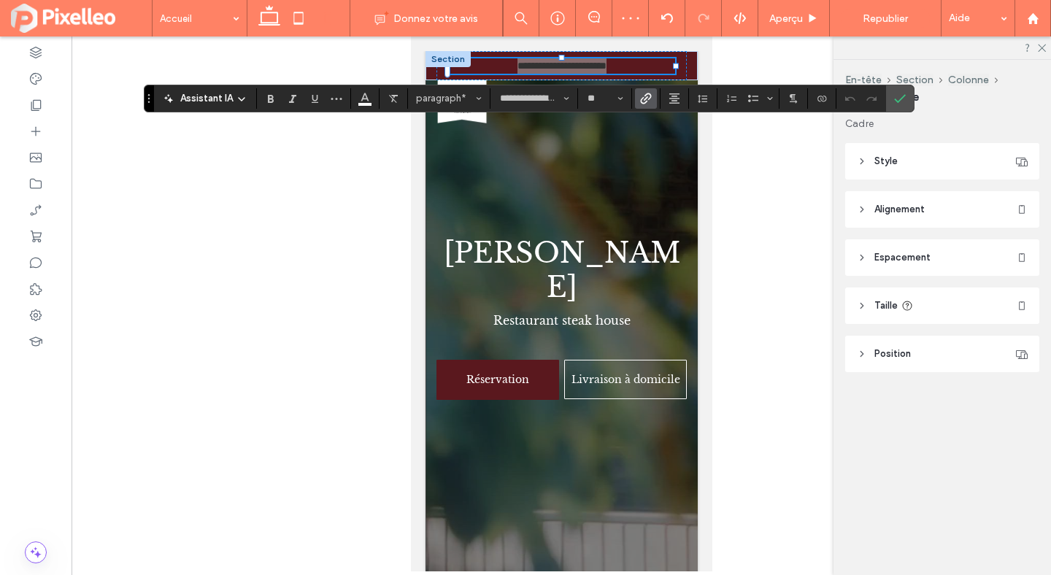
click at [640, 98] on icon "Lien" at bounding box center [646, 99] width 12 height 12
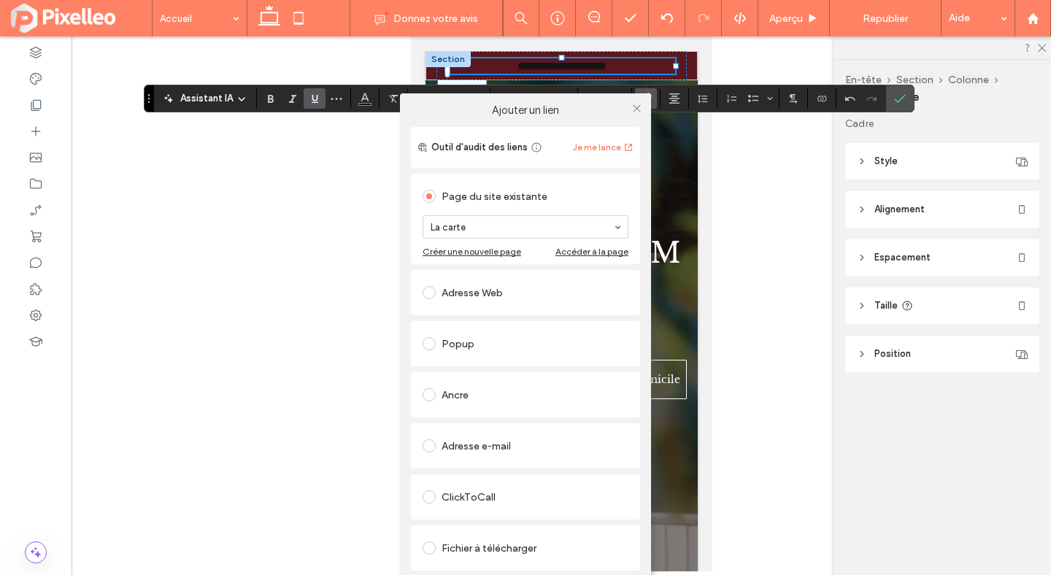
click at [312, 93] on div "Ajouter un lien Outil d'audit des liens Je me lance Page du site existante La c…" at bounding box center [525, 352] width 1051 height 575
click at [637, 106] on icon at bounding box center [636, 108] width 11 height 11
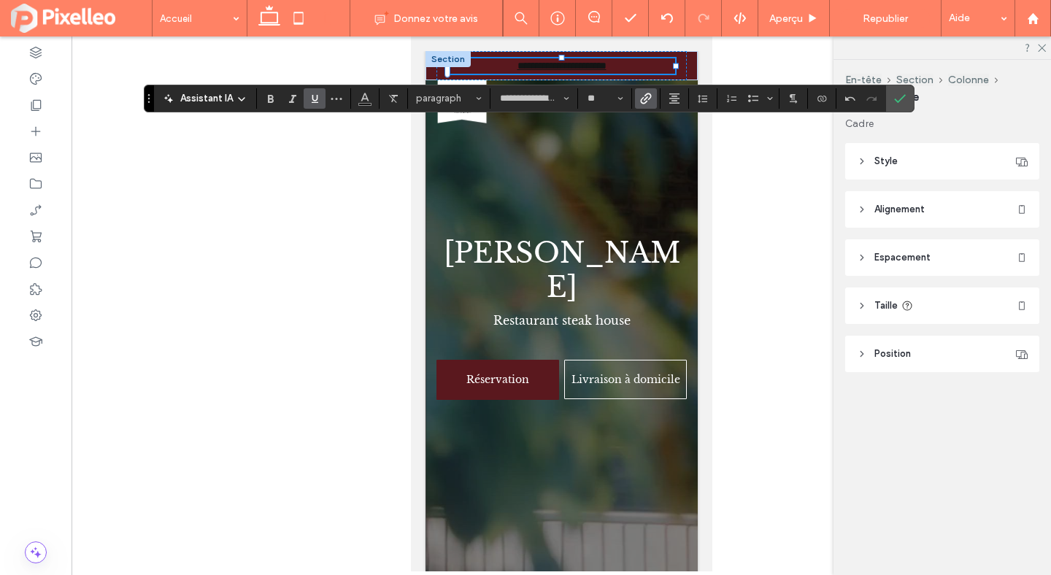
click at [315, 99] on icon "Souligner" at bounding box center [315, 99] width 12 height 12
click at [361, 99] on icon "Couleur" at bounding box center [365, 97] width 12 height 12
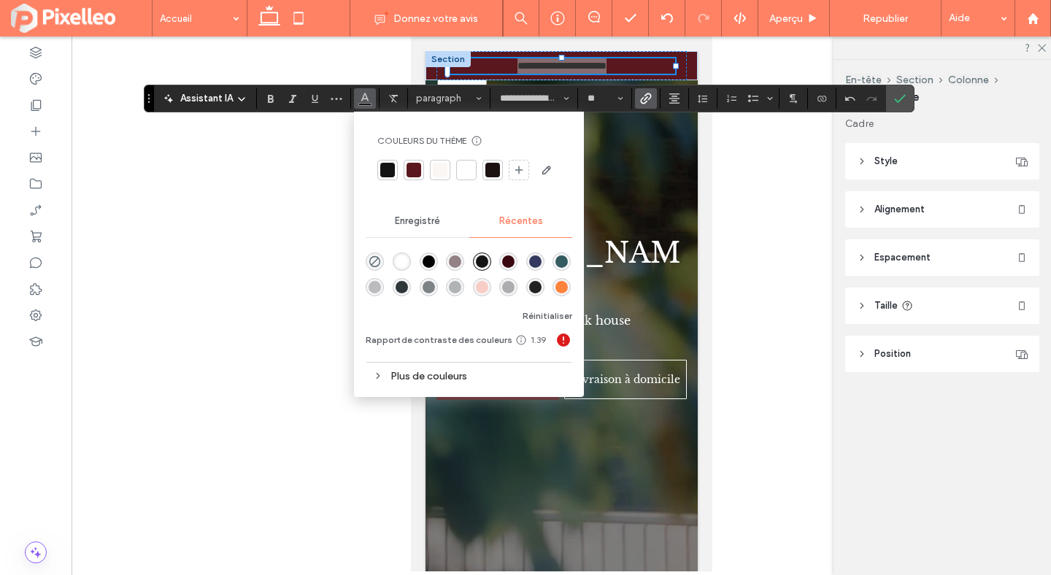
click at [398, 263] on div "rgba(255, 255, 255, 1)" at bounding box center [402, 261] width 12 height 12
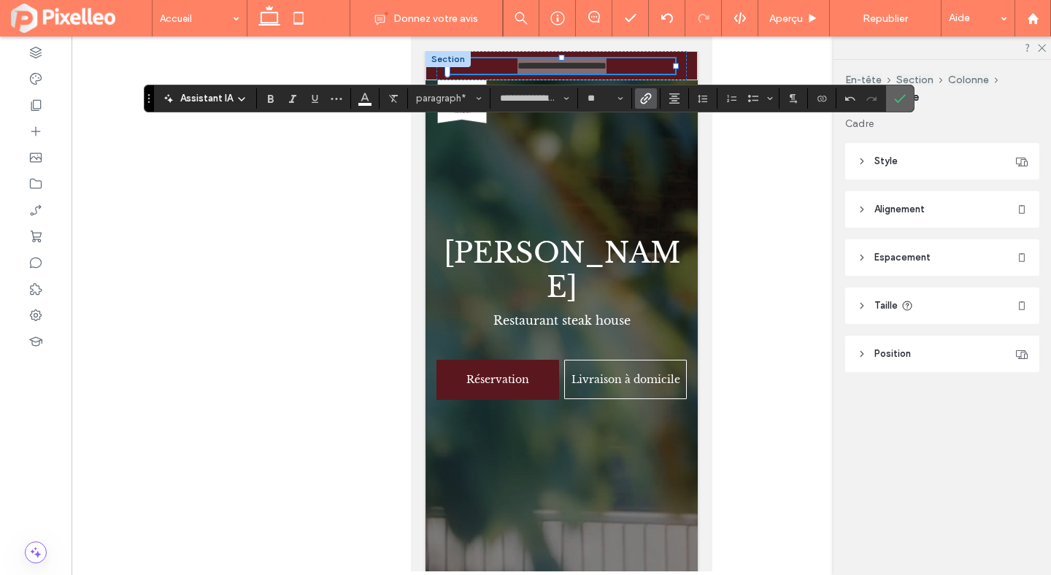
click at [902, 96] on use "Confirmer" at bounding box center [900, 98] width 12 height 9
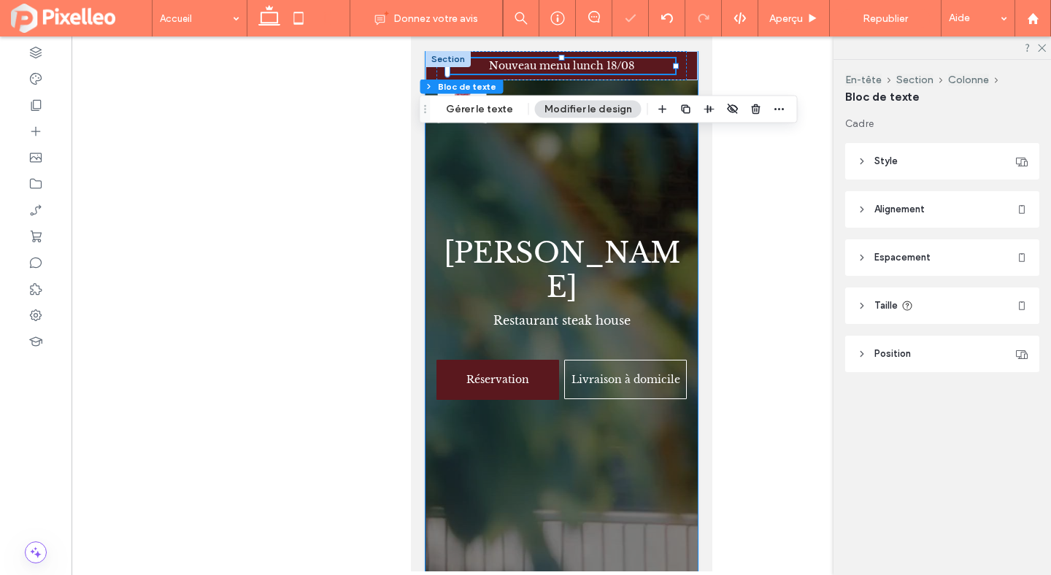
click at [691, 182] on div "JACOB'S Restaurant steak house Réservation Livraison à domicile × Nouveau menu …" at bounding box center [561, 329] width 272 height 557
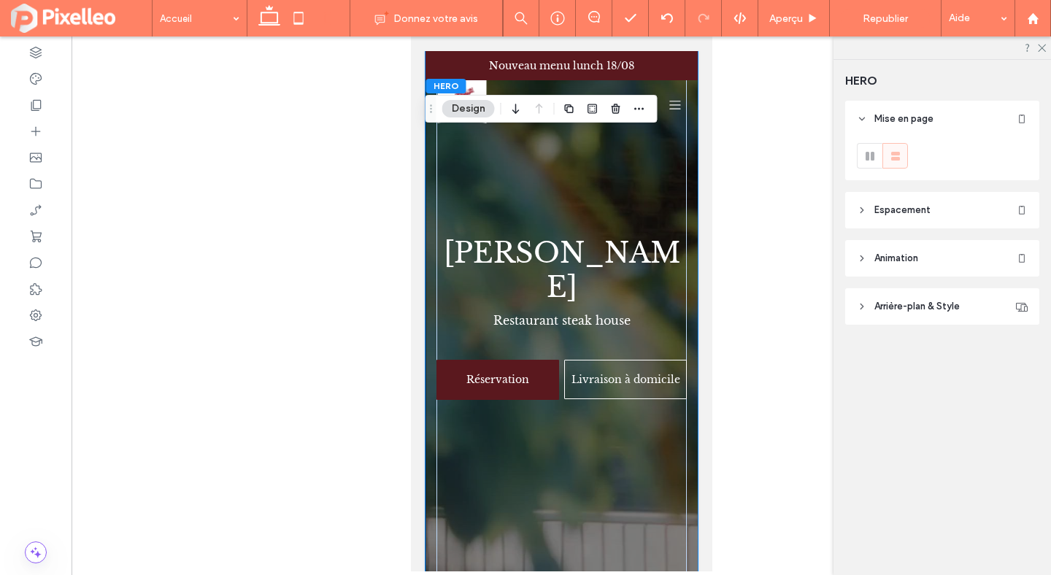
click at [897, 305] on span "Arrière-plan & Style" at bounding box center [916, 306] width 85 height 15
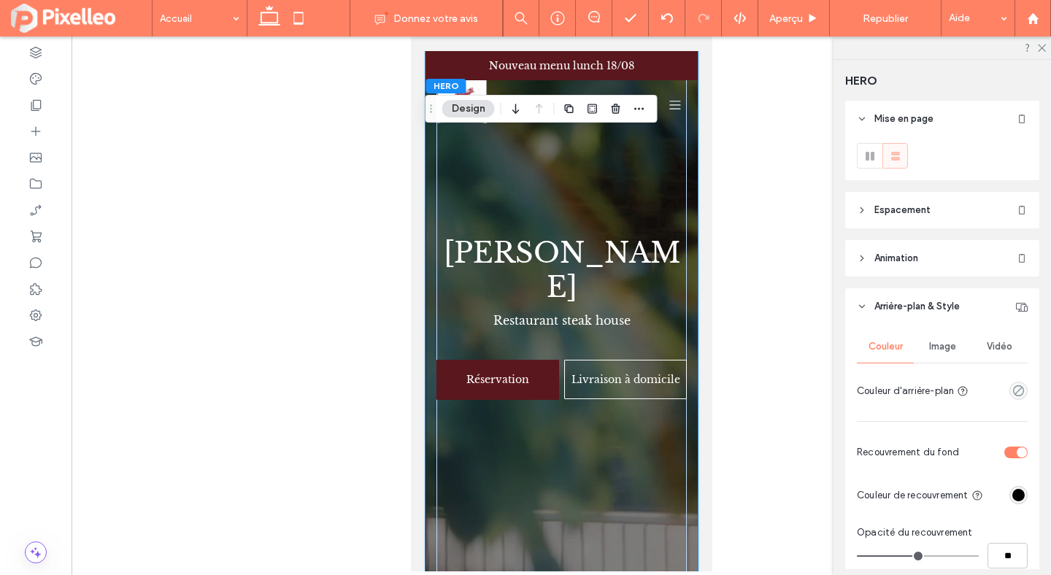
scroll to position [157, 0]
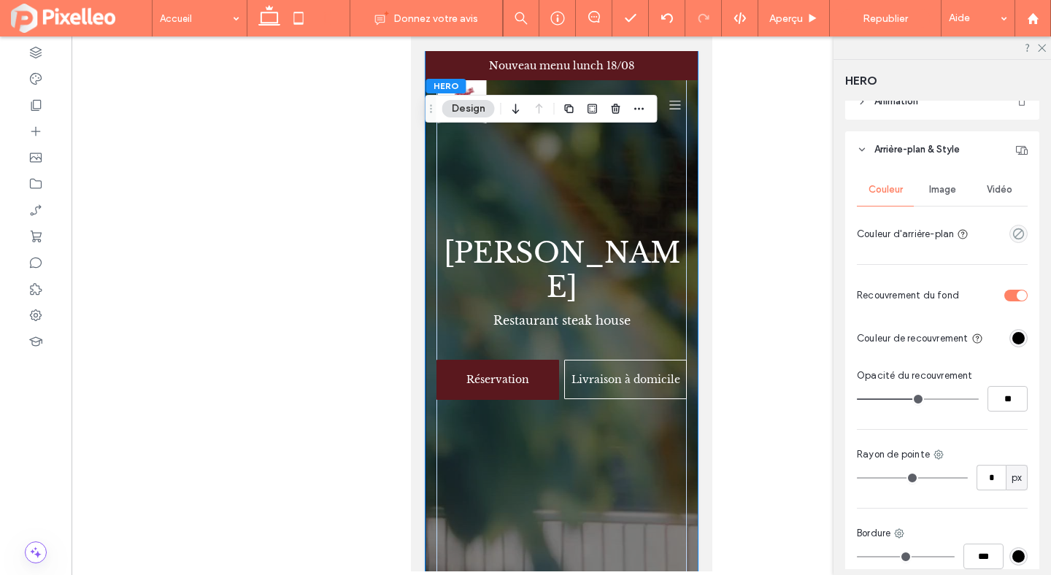
click at [986, 202] on div "Vidéo" at bounding box center [999, 190] width 57 height 32
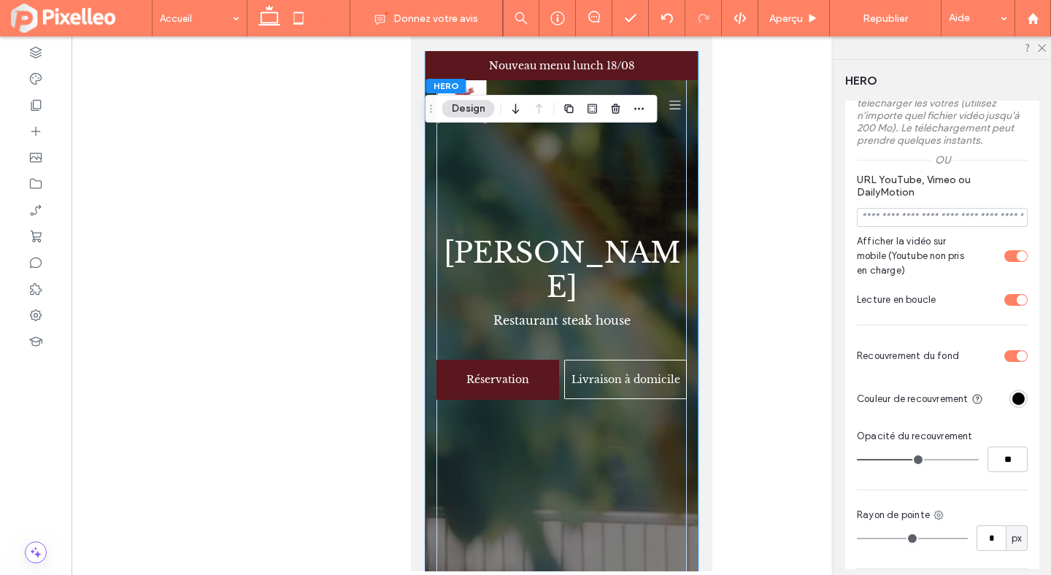
scroll to position [502, 0]
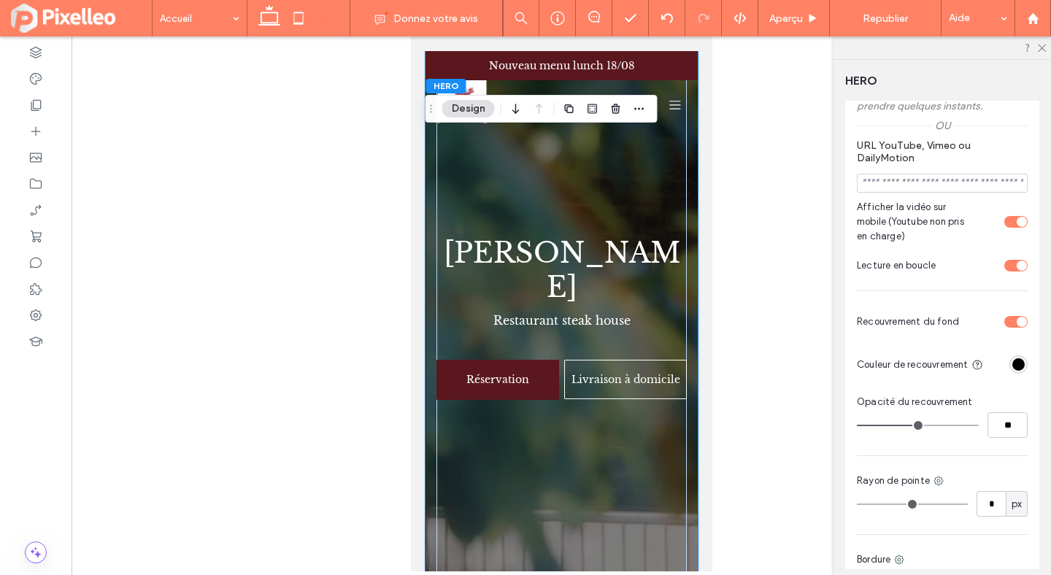
click at [1012, 266] on div "Lecture en boucle" at bounding box center [1015, 266] width 23 height 12
click at [1012, 266] on div "Lecture en boucle" at bounding box center [1010, 266] width 10 height 10
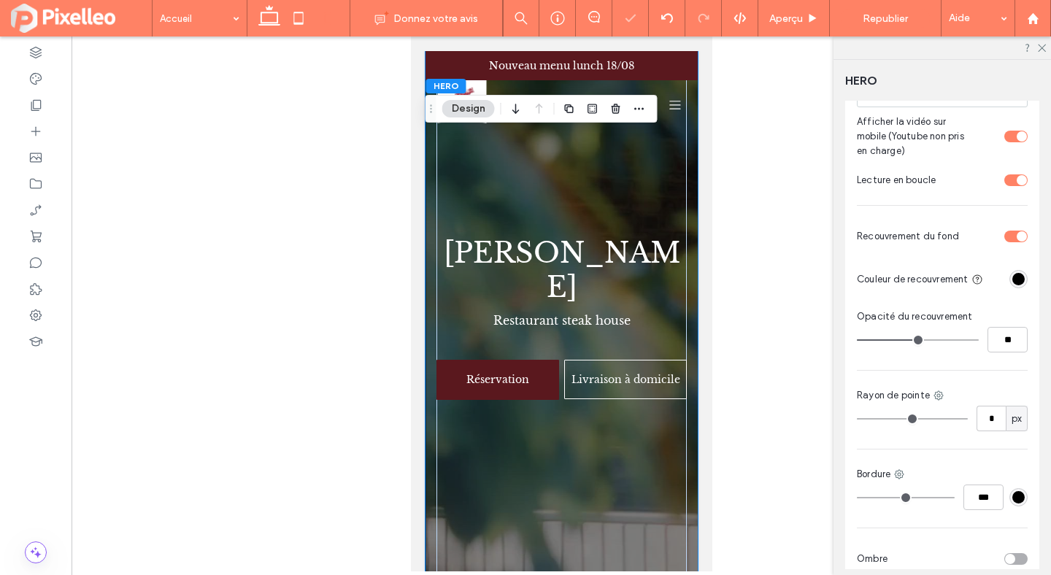
scroll to position [661, 0]
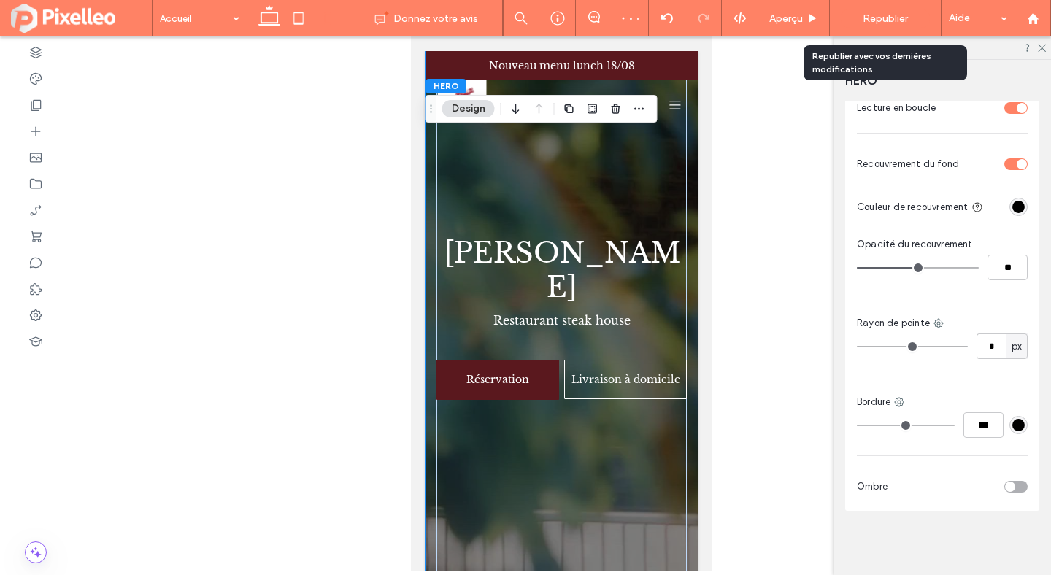
click at [871, 18] on span "Republier" at bounding box center [885, 18] width 45 height 12
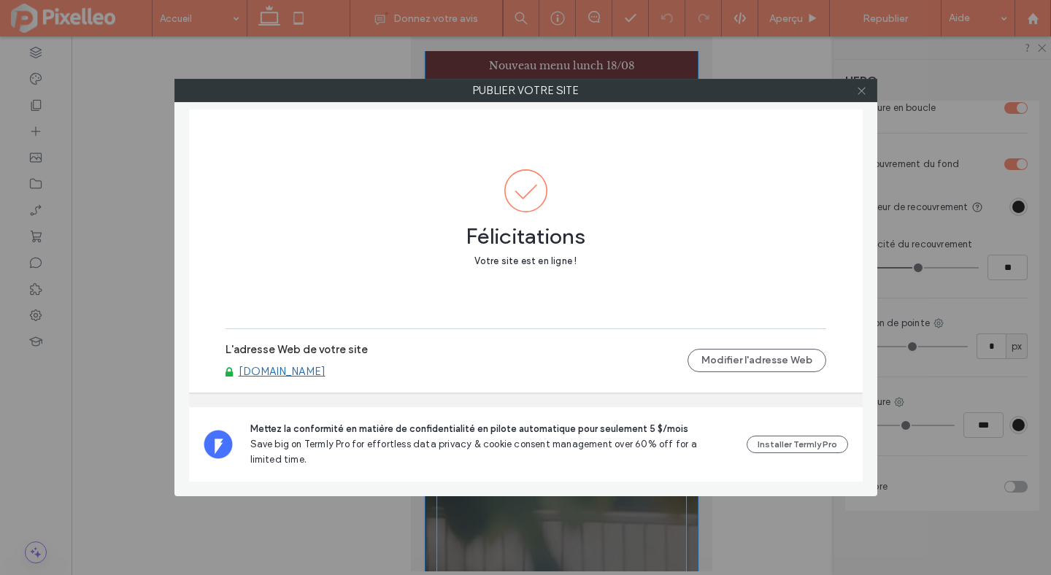
click at [862, 89] on icon at bounding box center [861, 90] width 11 height 11
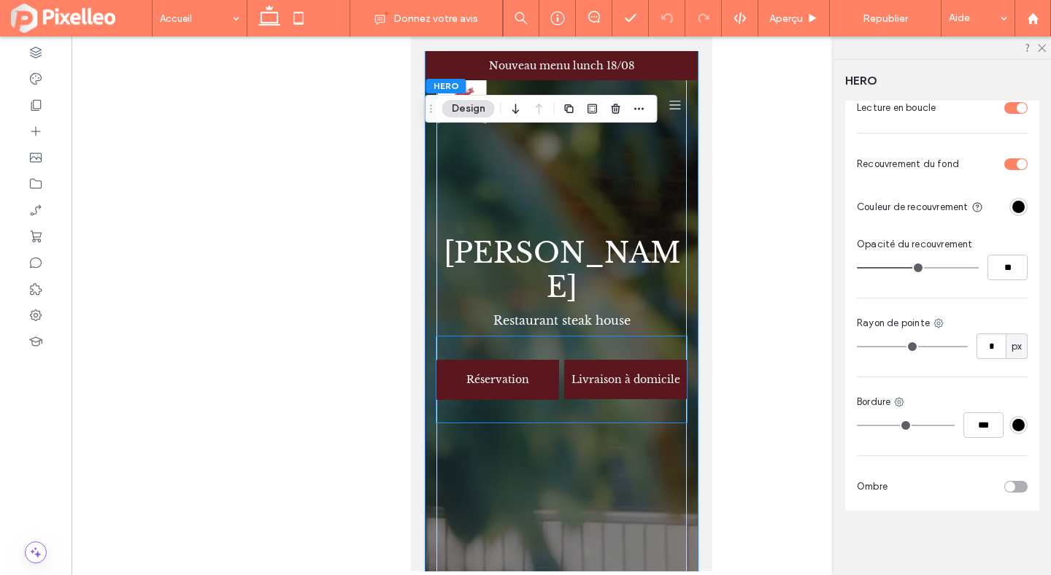
click at [607, 360] on link "Livraison à domicile" at bounding box center [624, 379] width 123 height 39
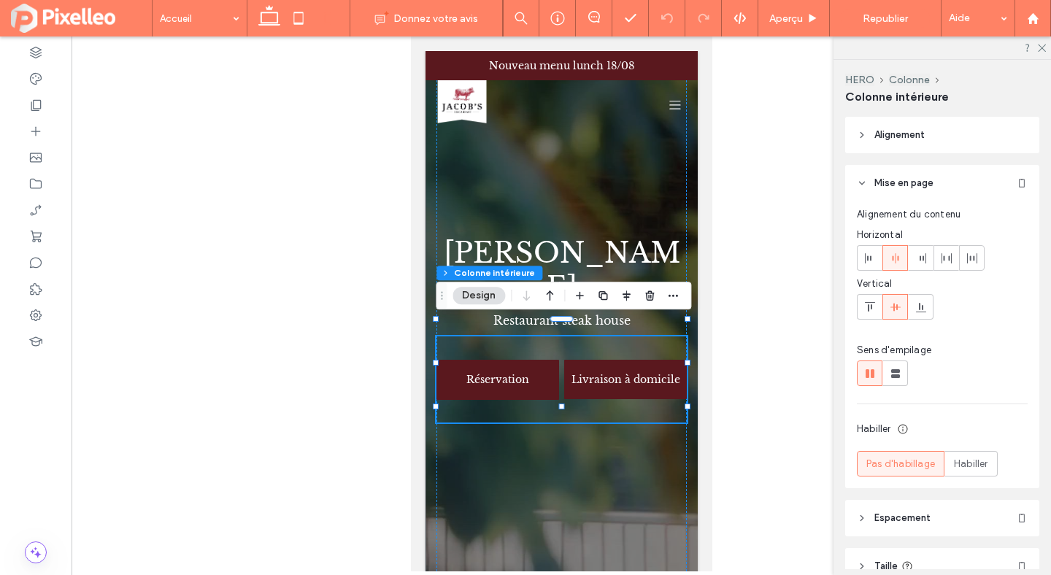
click at [607, 360] on link "Livraison à domicile" at bounding box center [624, 379] width 123 height 39
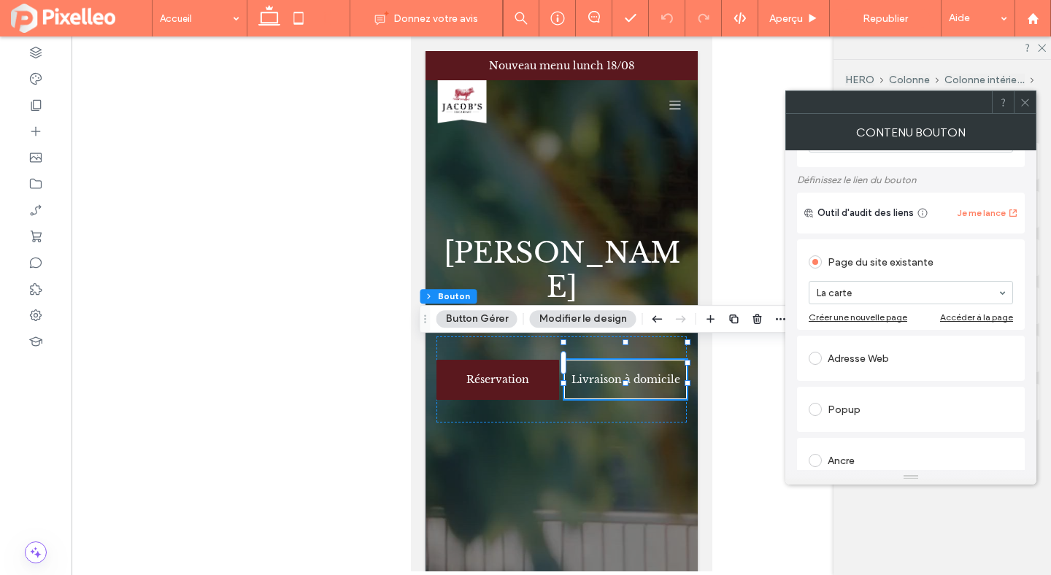
scroll to position [72, 0]
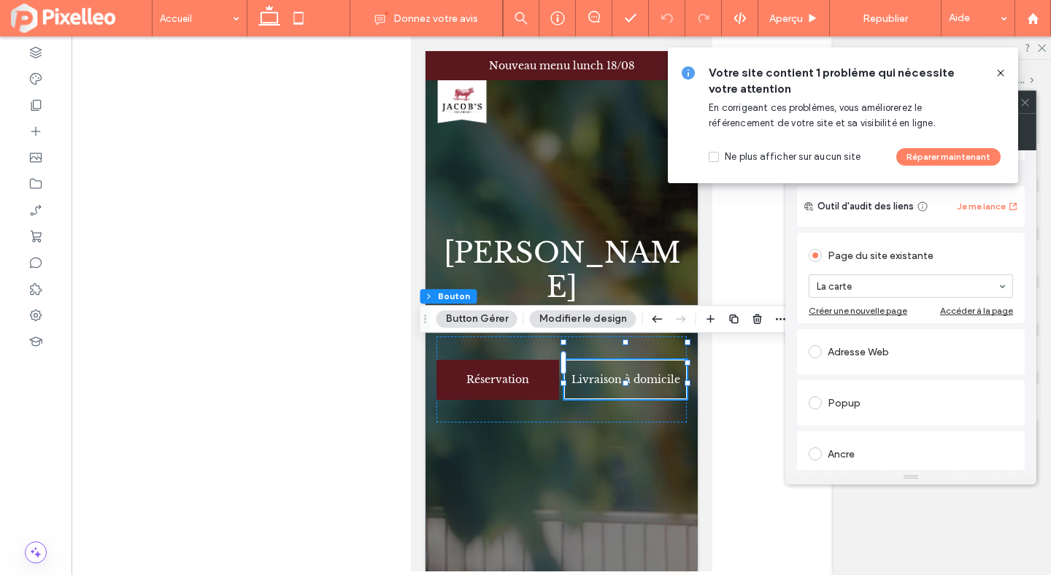
click at [866, 359] on div "Adresse Web" at bounding box center [911, 351] width 204 height 23
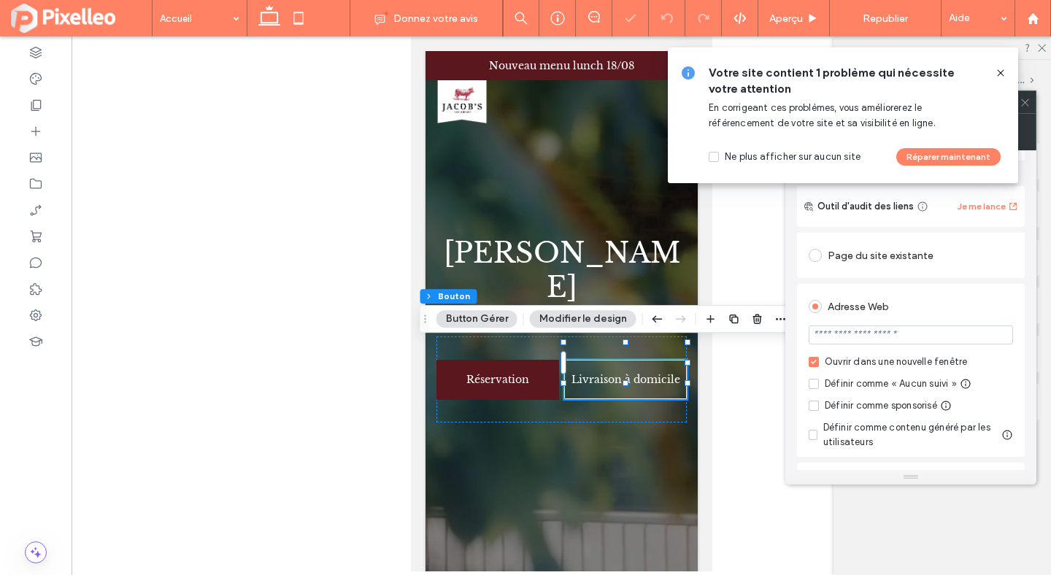
click at [872, 336] on input "url" at bounding box center [911, 335] width 204 height 19
type input "*******"
click at [1004, 70] on icon at bounding box center [1001, 73] width 12 height 12
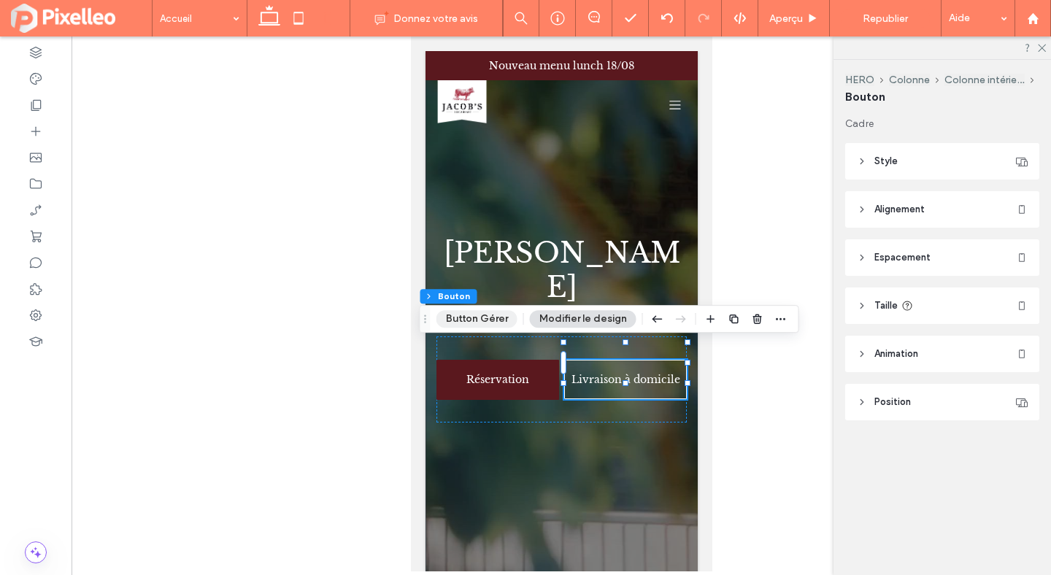
click at [475, 326] on button "Button Gérer" at bounding box center [476, 319] width 81 height 18
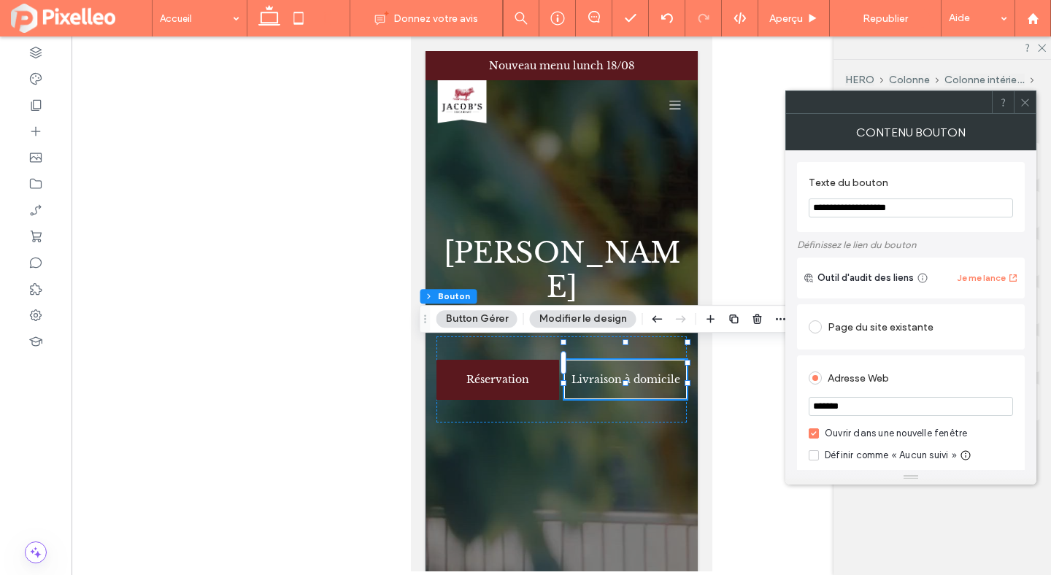
click at [875, 413] on input "*******" at bounding box center [911, 406] width 204 height 19
paste input "**********"
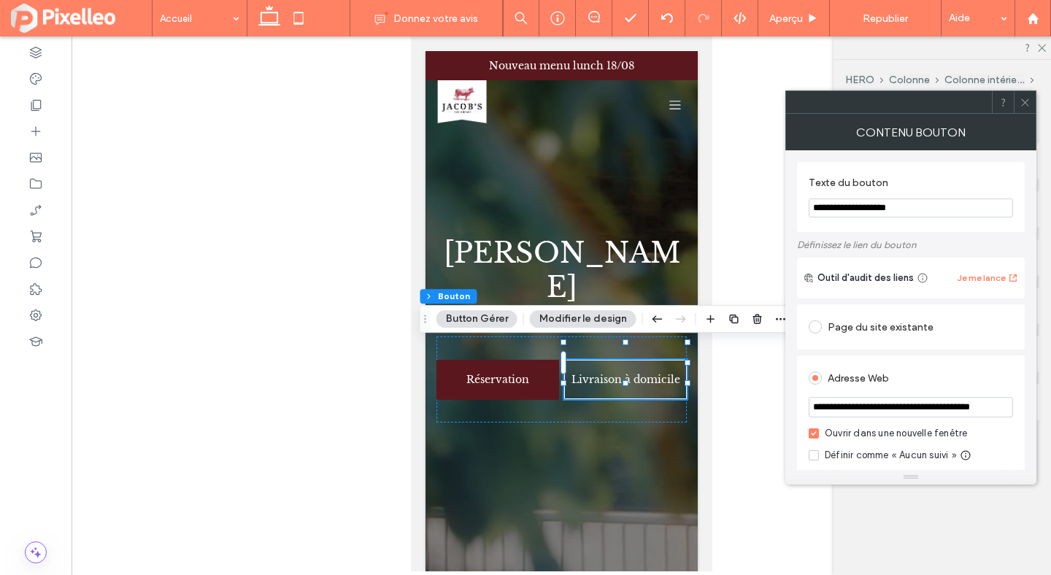
type input "**********"
click at [993, 361] on div "**********" at bounding box center [911, 441] width 228 height 173
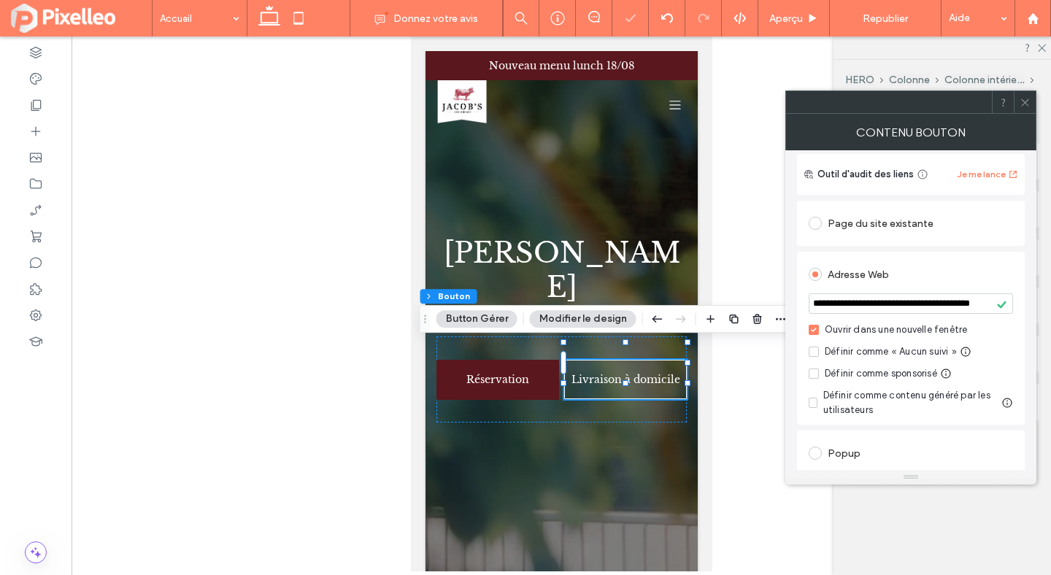
scroll to position [172, 0]
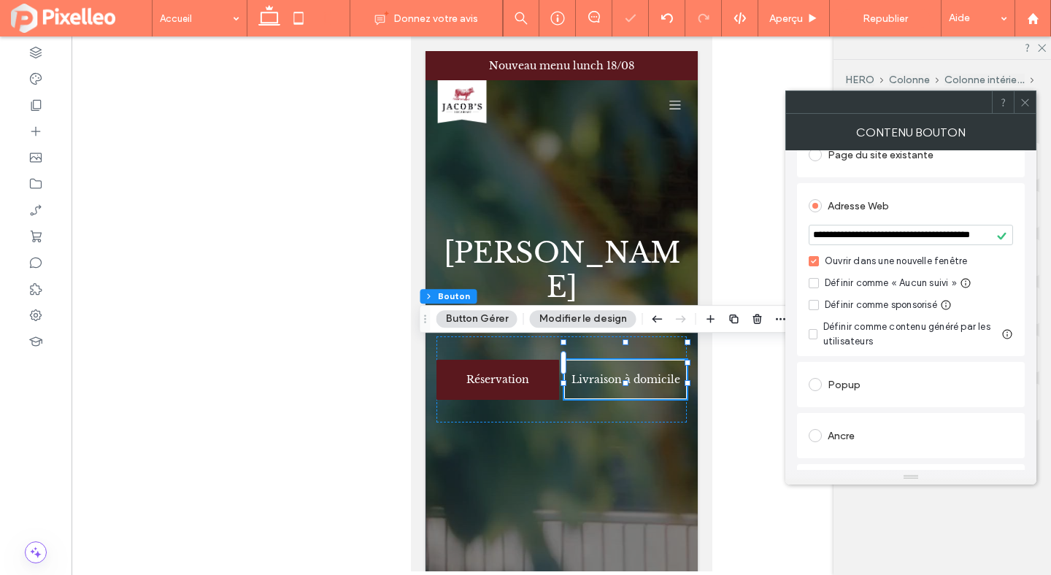
click at [1021, 100] on icon at bounding box center [1025, 102] width 11 height 11
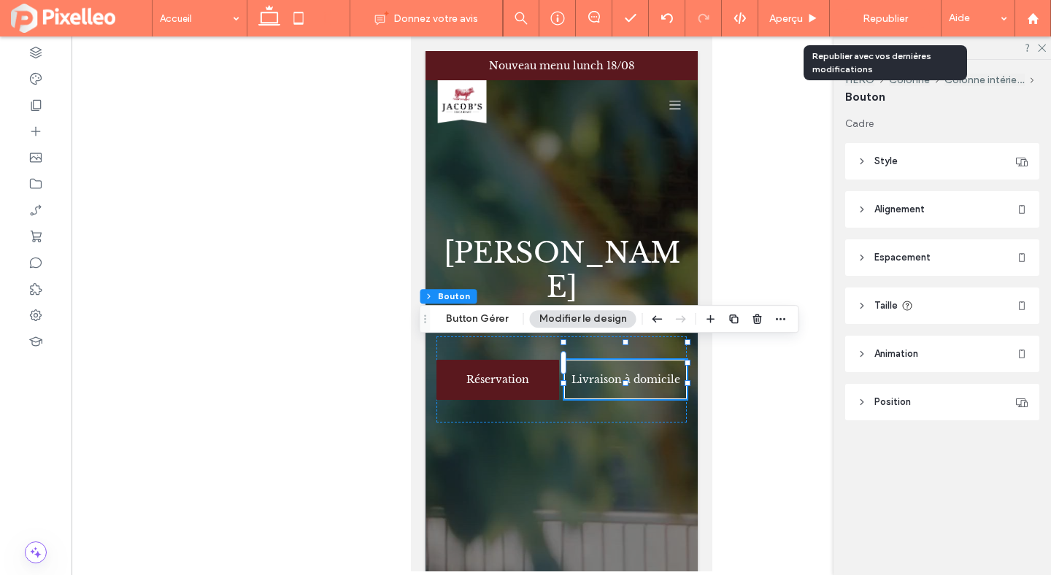
click at [887, 16] on span "Republier" at bounding box center [885, 18] width 45 height 12
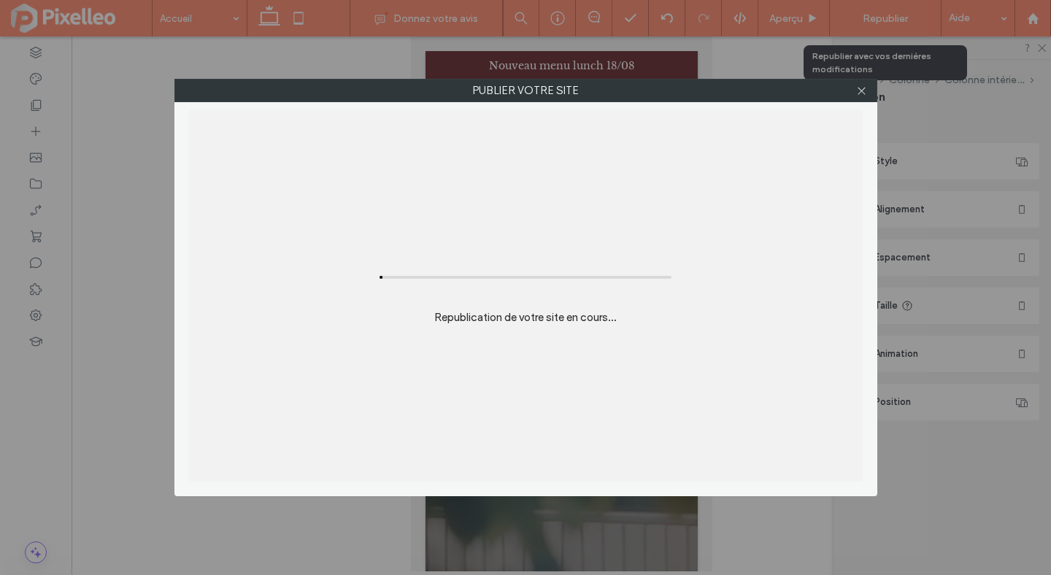
click at [887, 16] on body ".wqwq-1{fill:#231f20;} .cls-1q, .cls-2q { fill-rule: evenodd; } .cls-2q { fill:…" at bounding box center [525, 287] width 1051 height 575
